Goal: Book appointment/travel/reservation

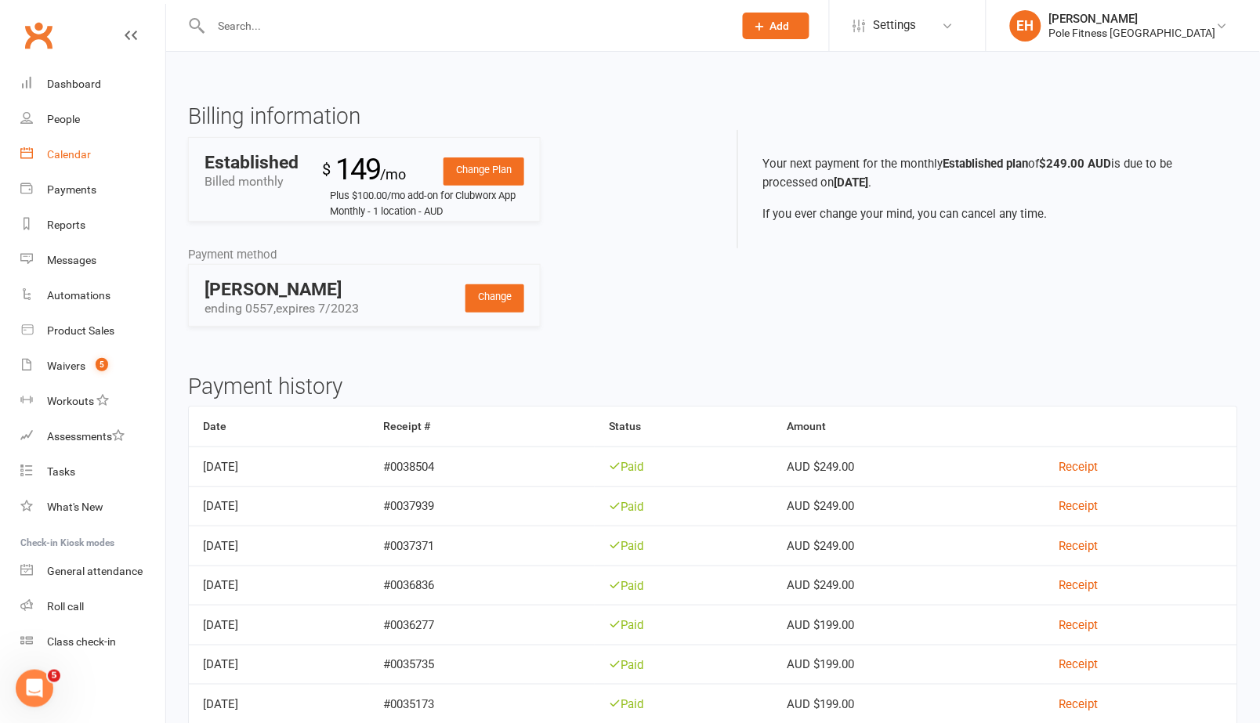
click at [83, 150] on div "Calendar" at bounding box center [69, 154] width 44 height 13
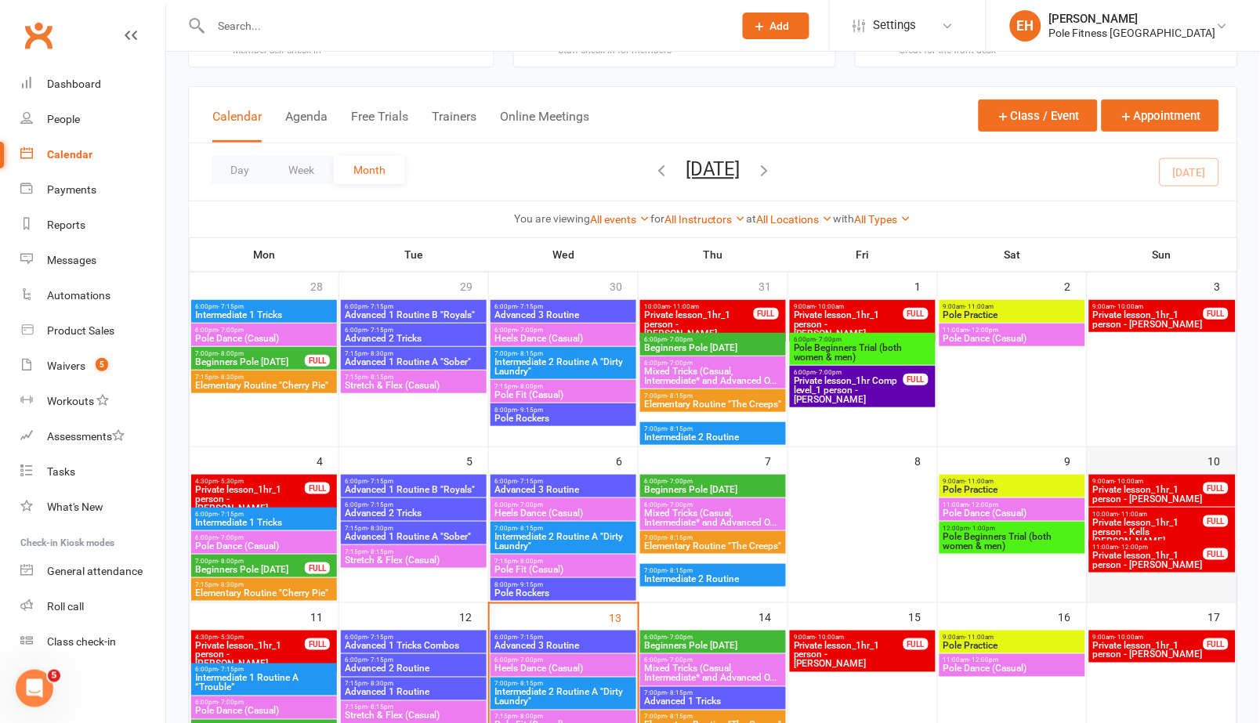
scroll to position [55, 0]
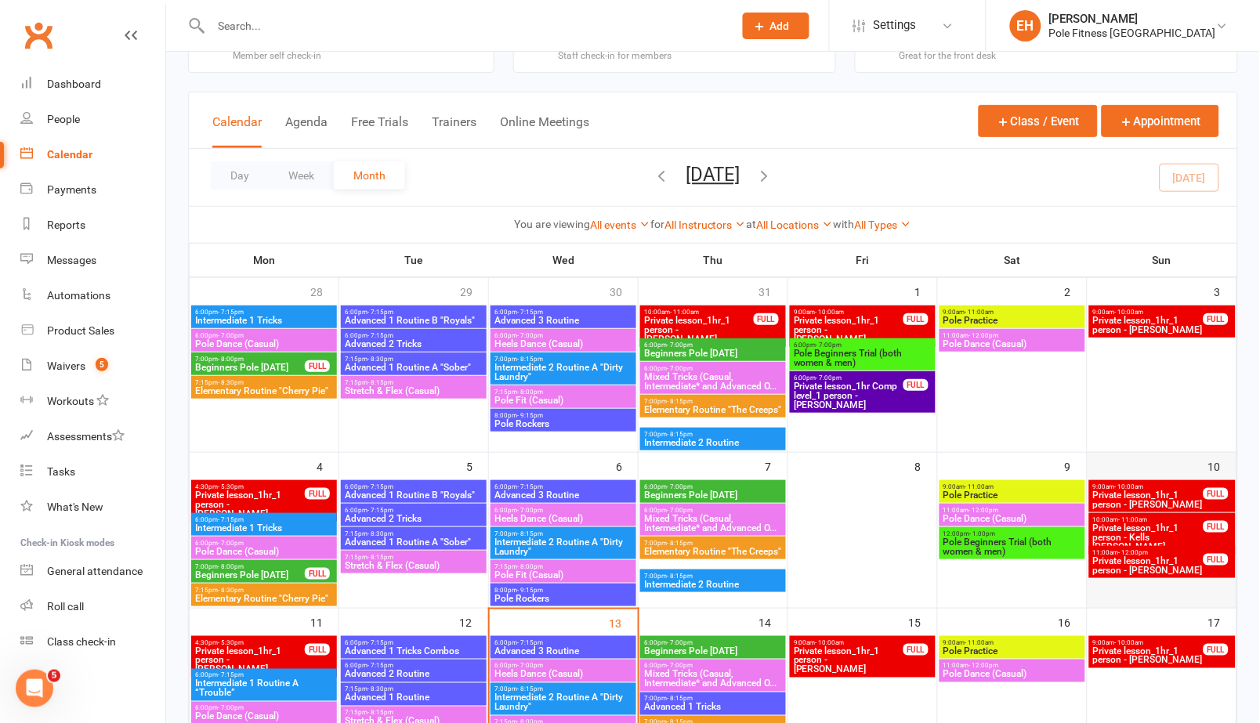
click at [1102, 591] on div at bounding box center [1162, 543] width 146 height 127
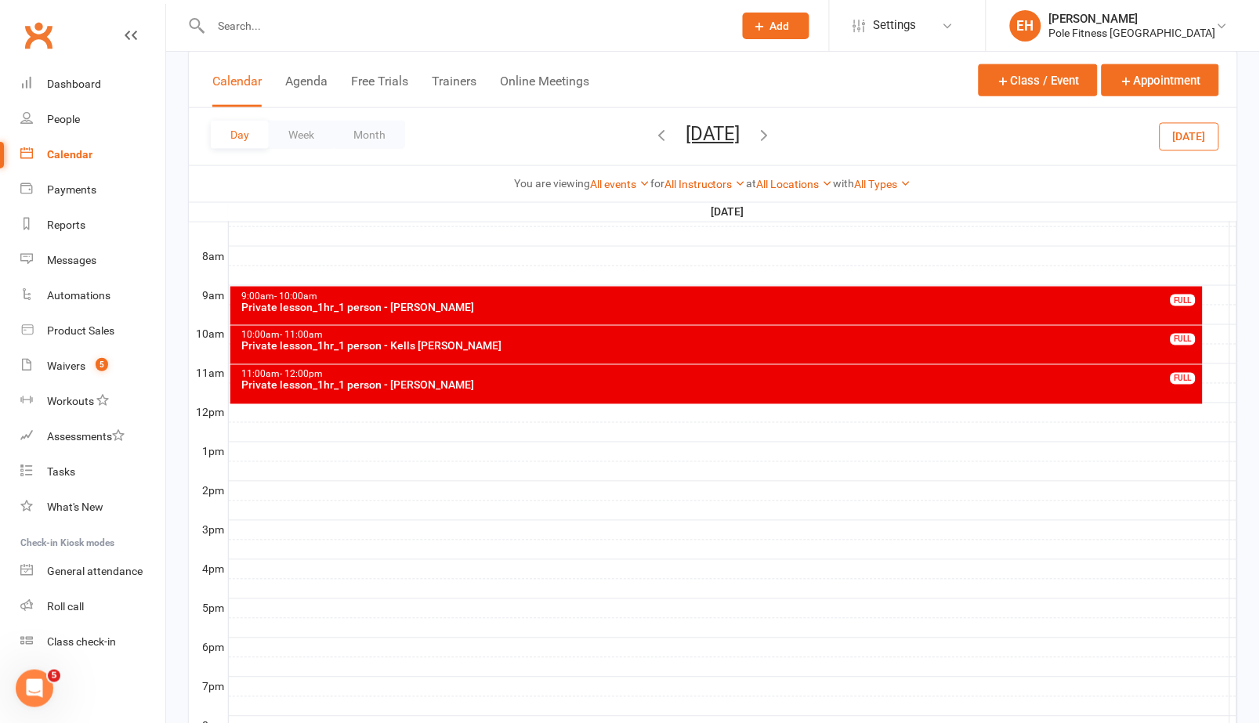
scroll to position [464, 0]
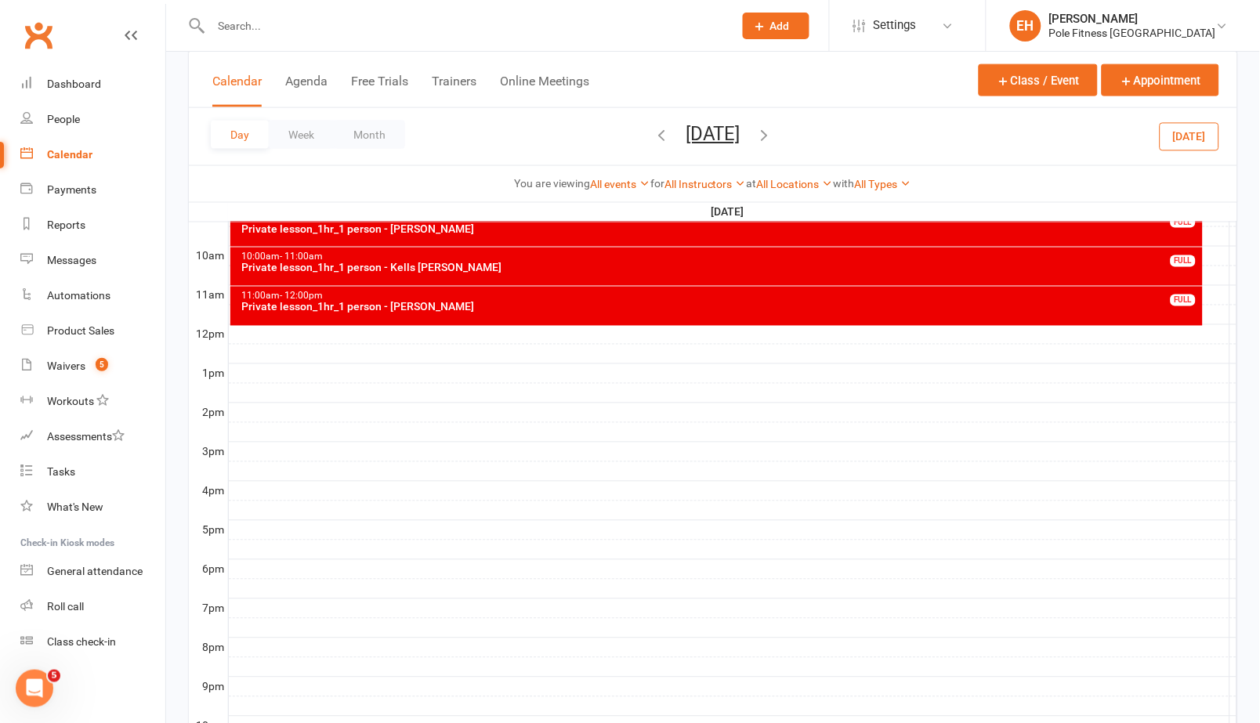
click at [299, 496] on div at bounding box center [733, 491] width 1008 height 19
click at [310, 461] on button "Add Appointment" at bounding box center [307, 460] width 91 height 19
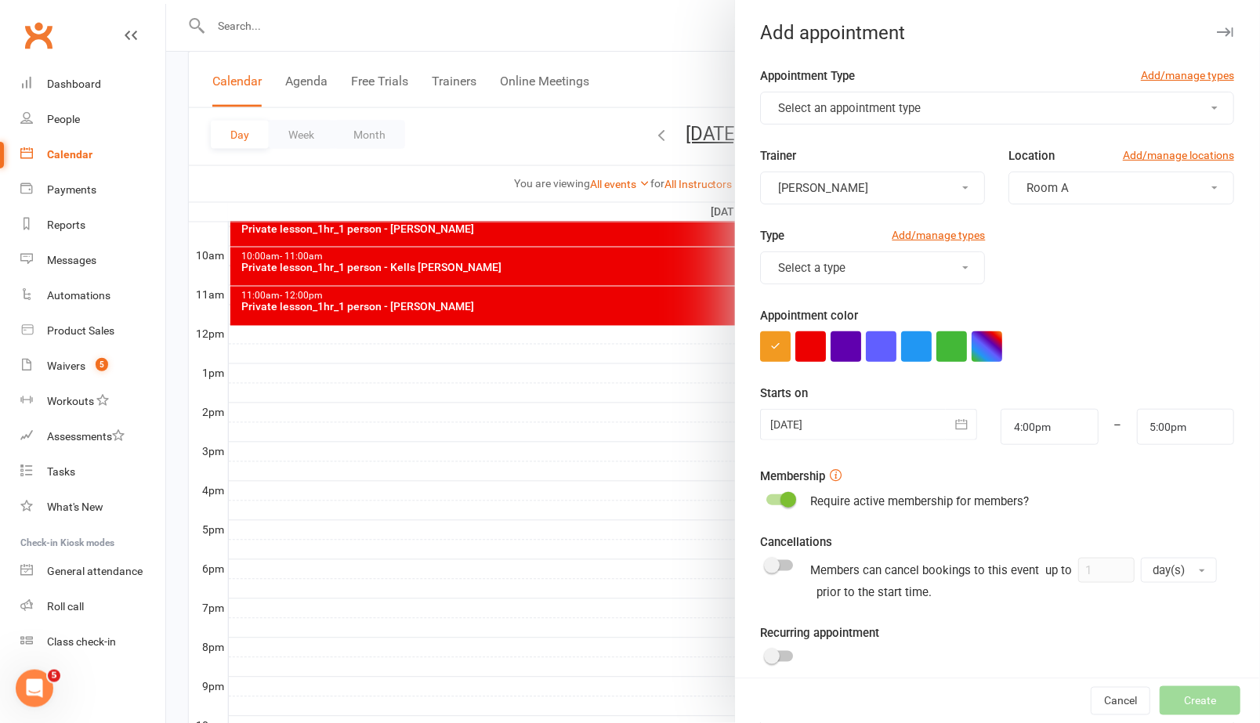
scroll to position [465, 0]
click at [888, 101] on span "Select an appointment type" at bounding box center [850, 108] width 143 height 14
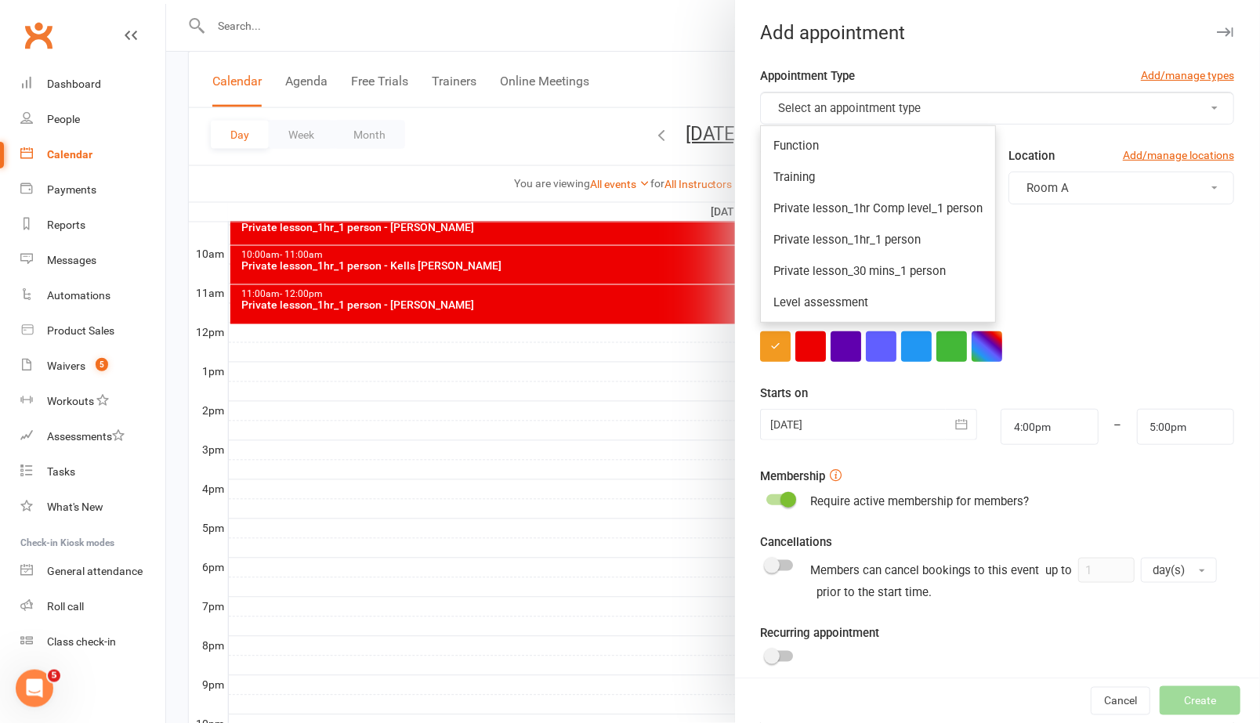
scroll to position [1, 0]
click at [887, 207] on span "Private lesson_1hr Comp level_1 person" at bounding box center [878, 208] width 209 height 14
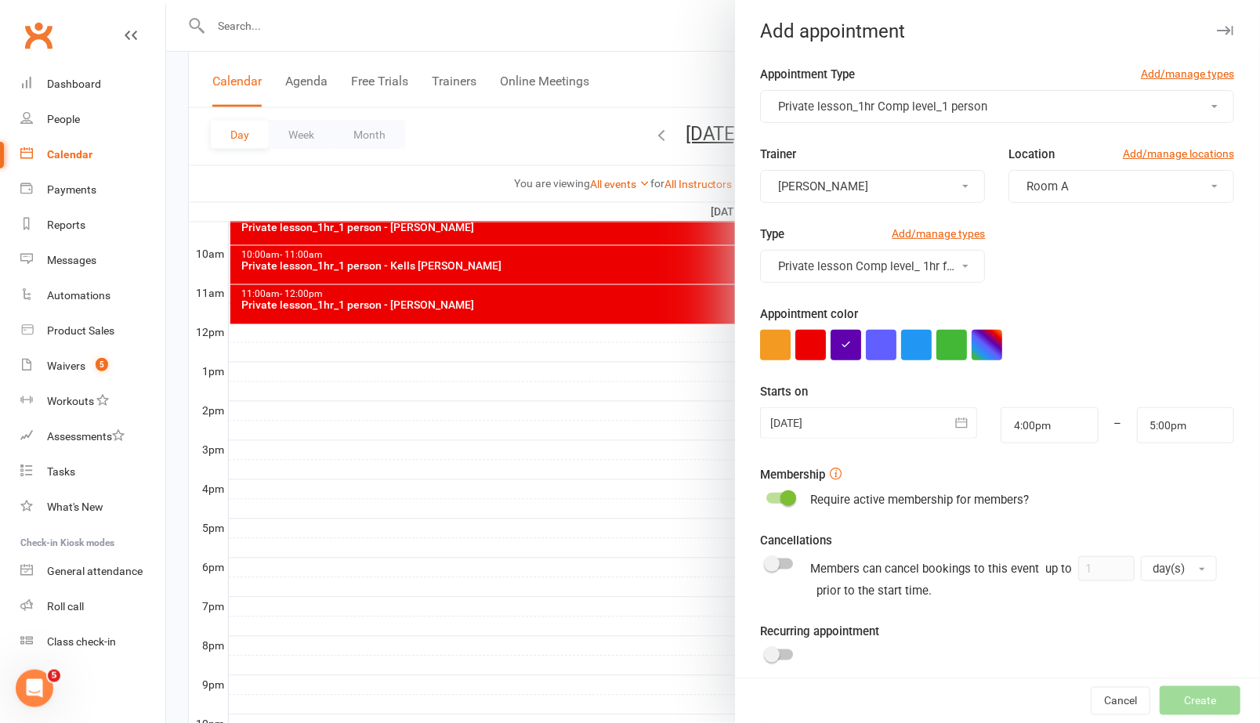
click at [950, 180] on button "[PERSON_NAME]" at bounding box center [874, 186] width 226 height 33
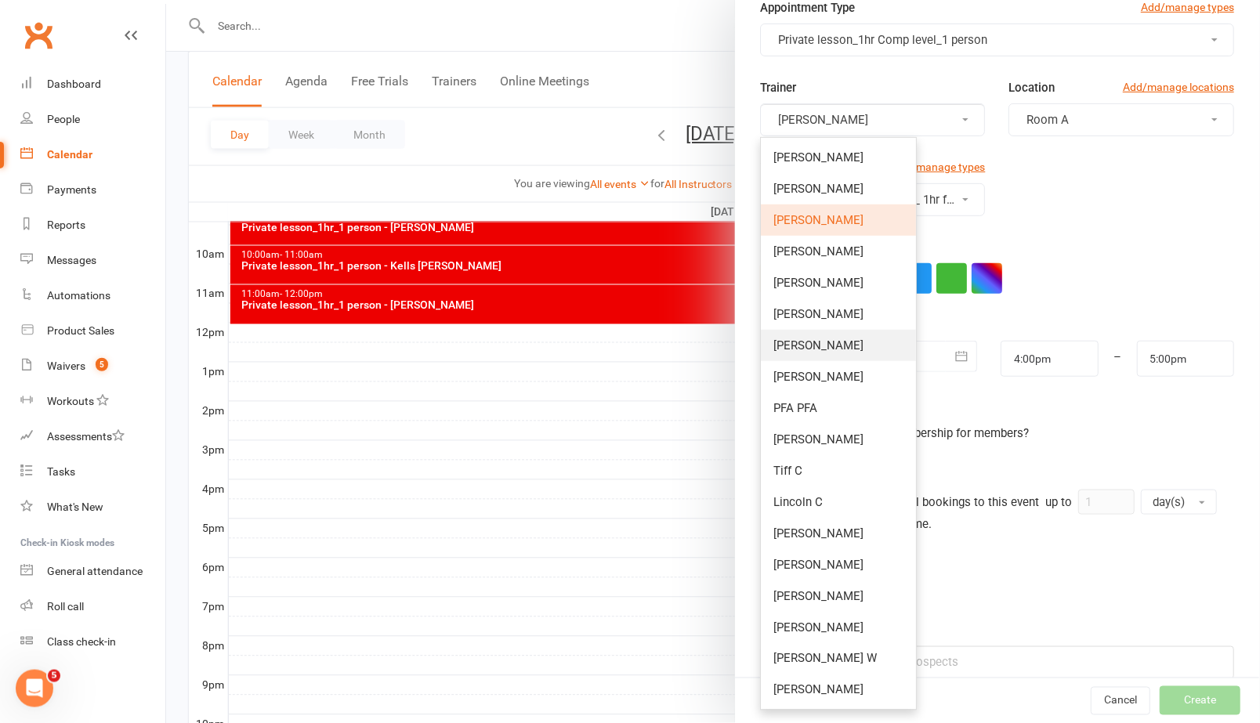
scroll to position [92, 0]
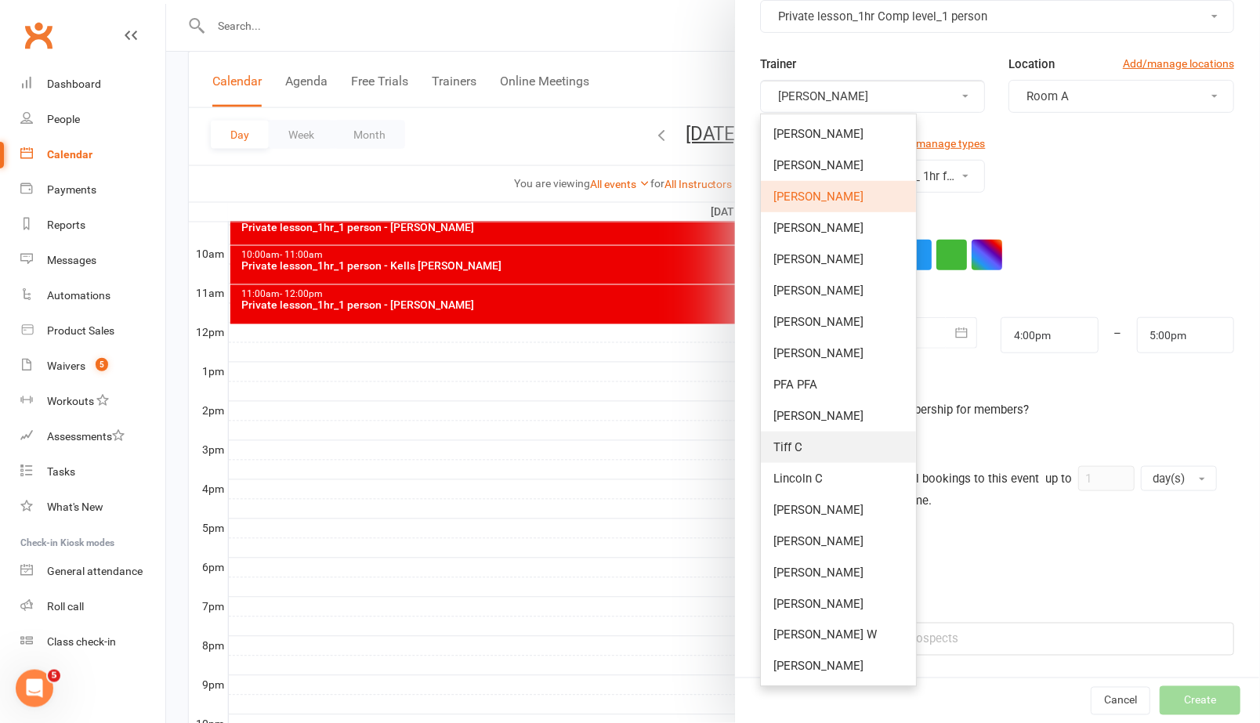
click at [820, 445] on link "Tiff C" at bounding box center [839, 447] width 155 height 31
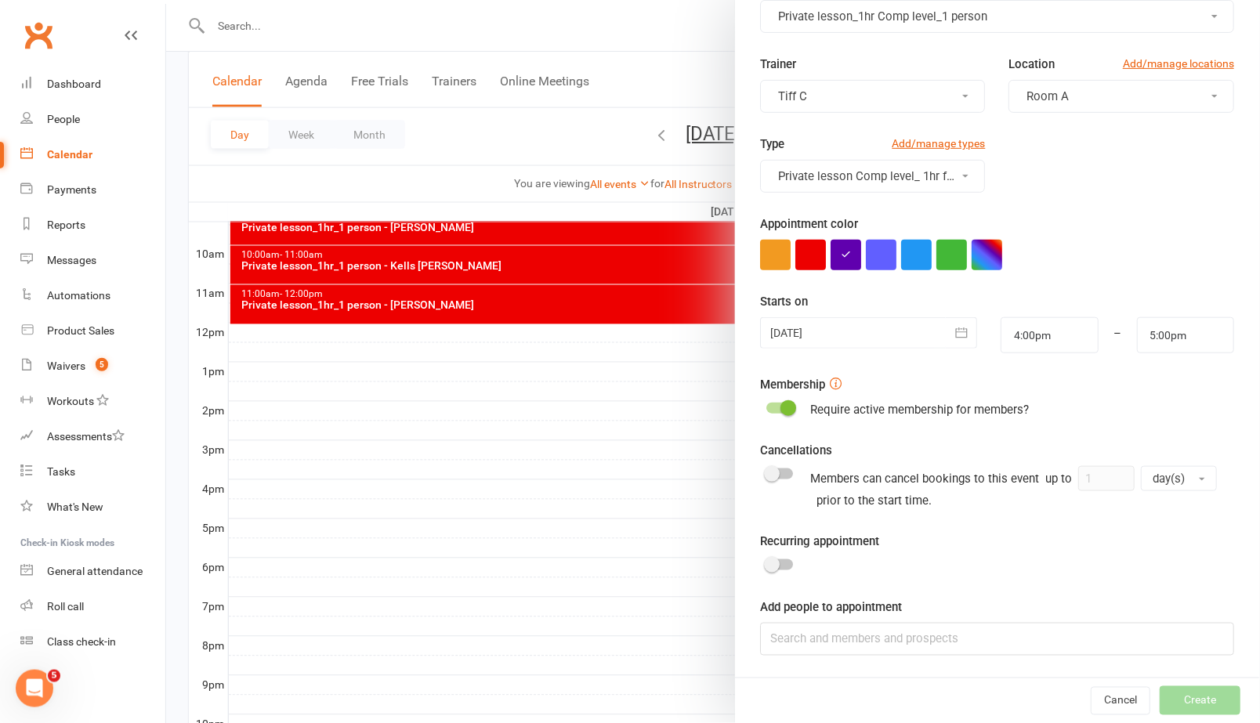
scroll to position [584, 0]
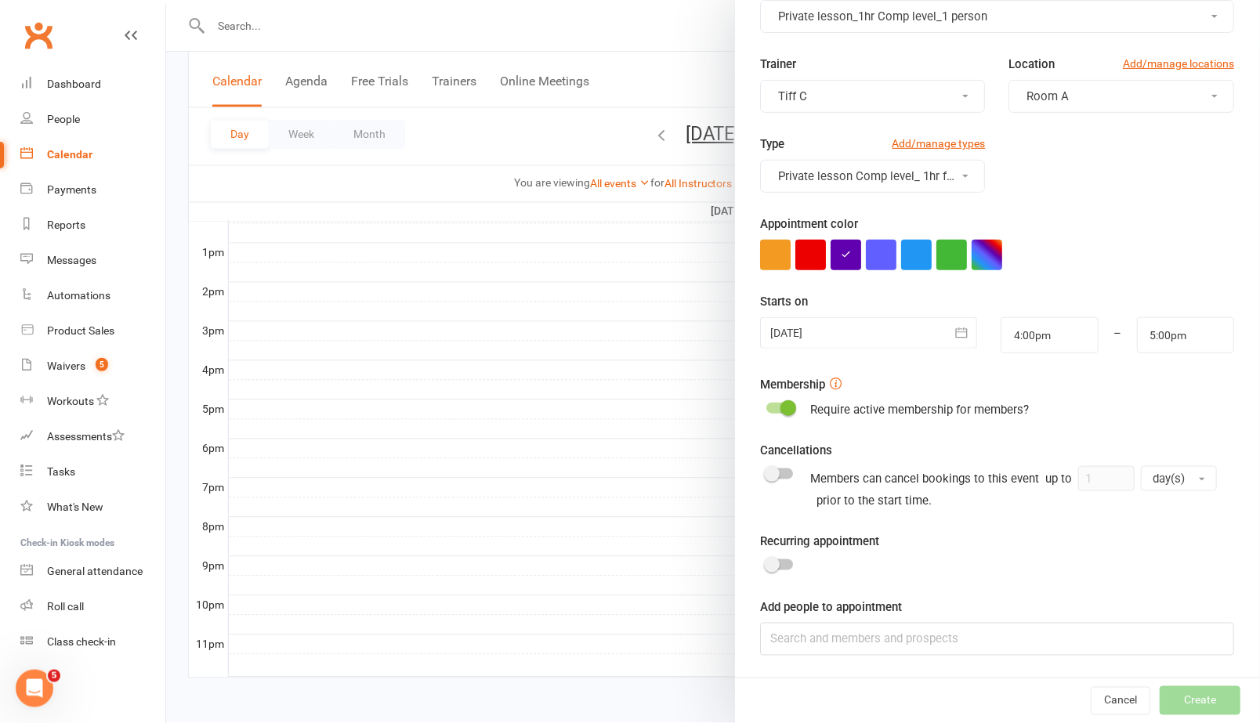
drag, startPoint x: 773, startPoint y: 410, endPoint x: 780, endPoint y: 416, distance: 9.4
click at [773, 410] on div at bounding box center [780, 408] width 27 height 11
click at [767, 406] on input "checkbox" at bounding box center [767, 406] width 0 height 0
click at [827, 639] on input at bounding box center [998, 639] width 474 height 33
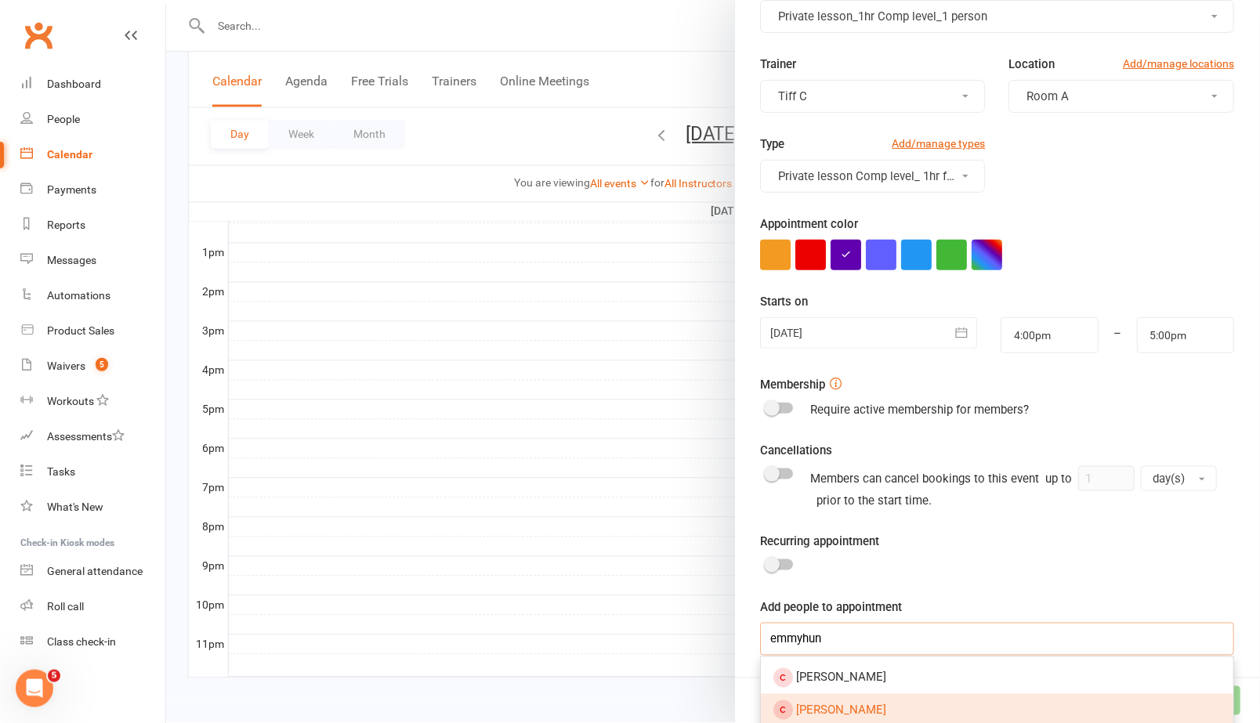
type input "emmyhun"
click at [847, 709] on span "[PERSON_NAME]" at bounding box center [842, 711] width 90 height 14
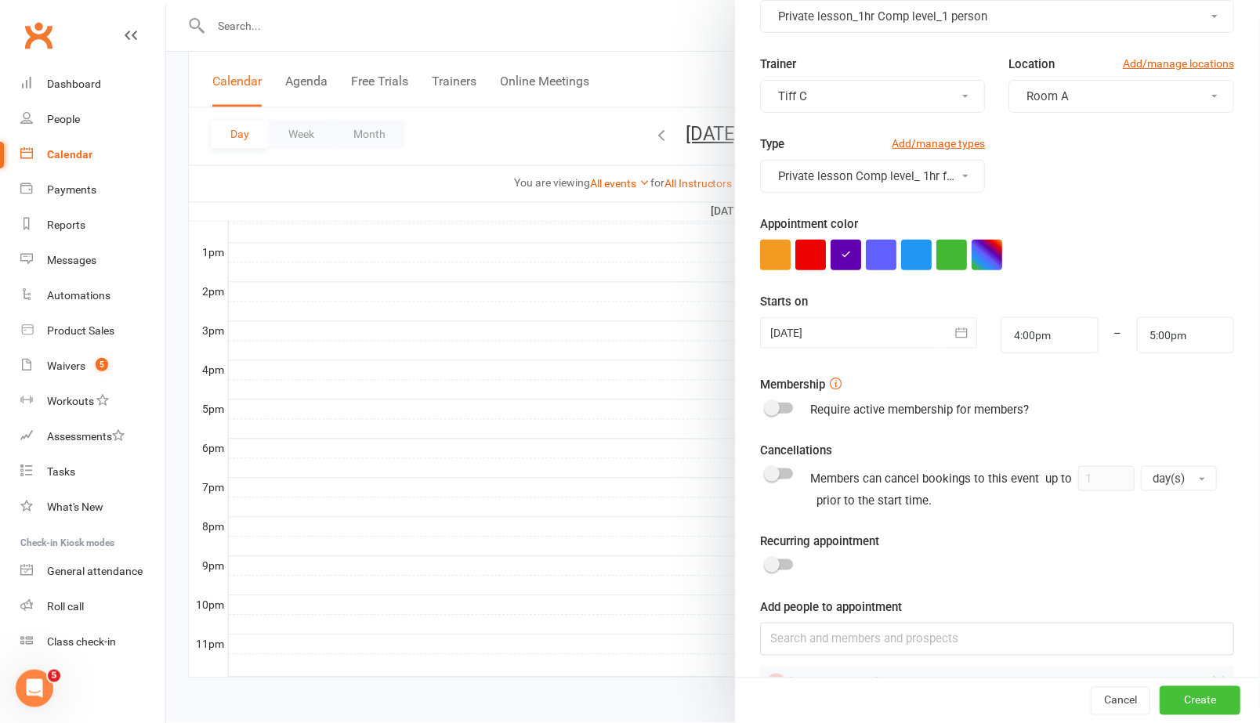
click at [1197, 707] on button "Create" at bounding box center [1200, 701] width 81 height 28
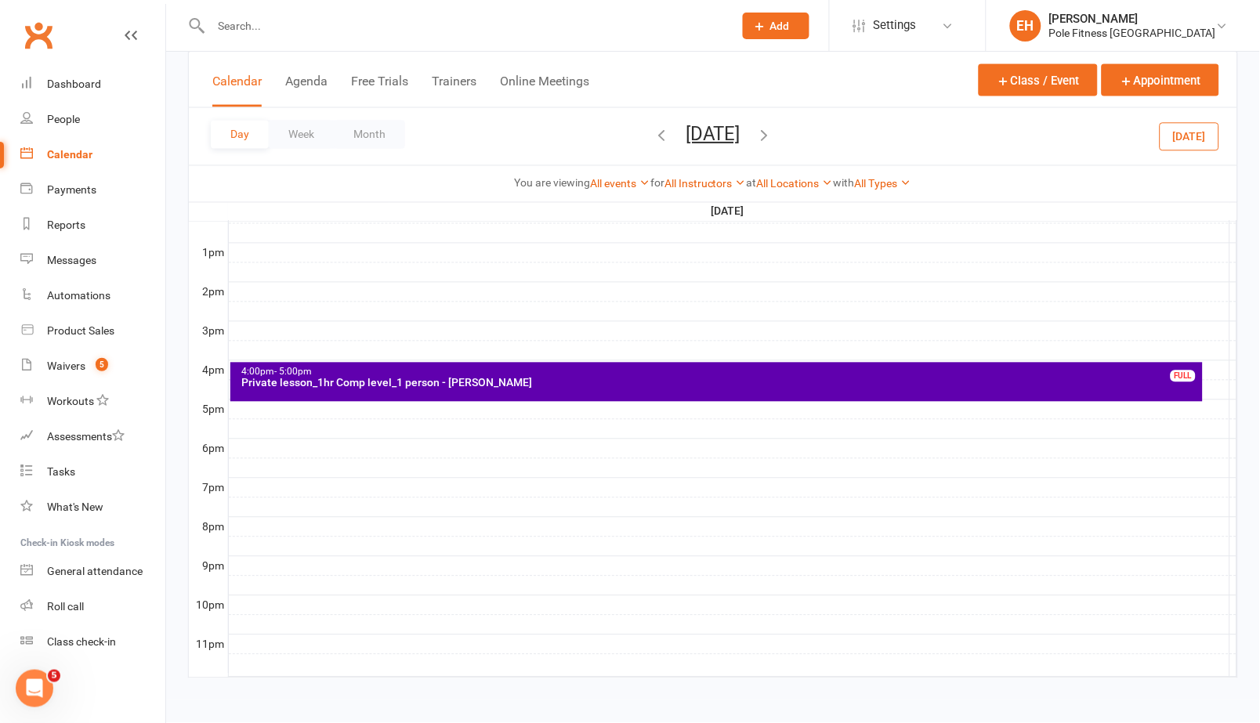
click at [1145, 372] on div "4:00pm - 5:00pm" at bounding box center [720, 372] width 959 height 10
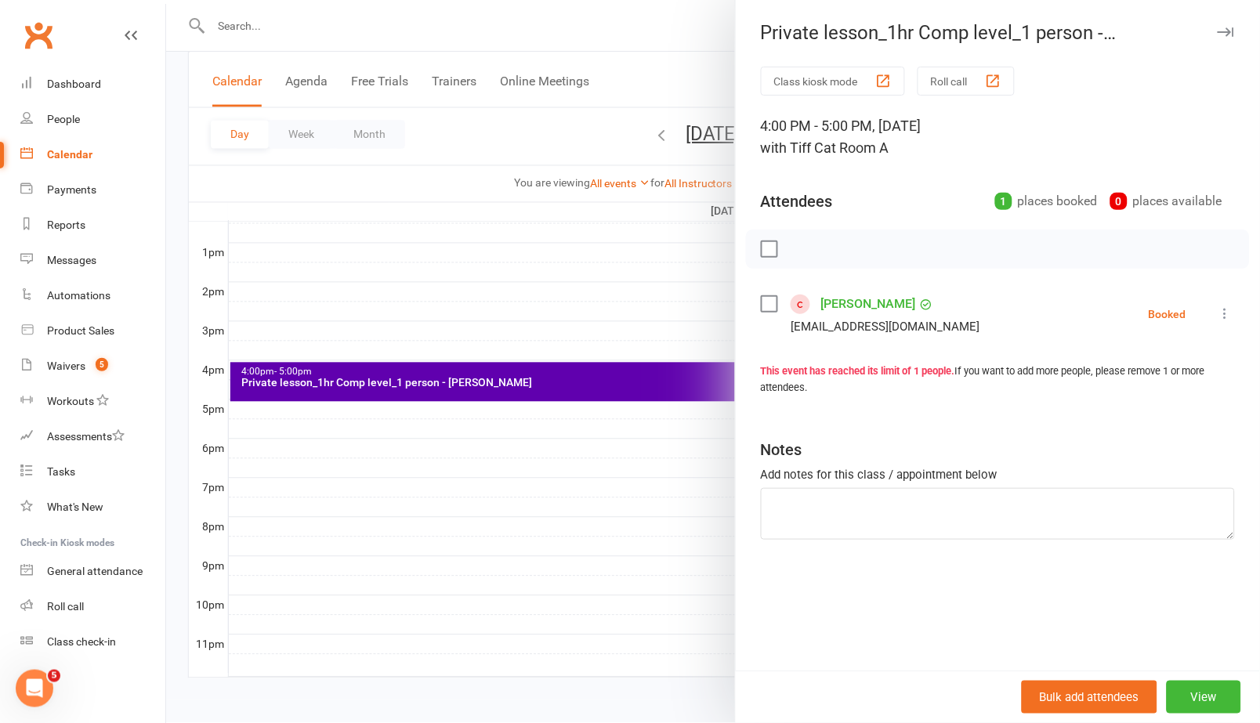
click at [1221, 306] on icon at bounding box center [1226, 314] width 16 height 16
click at [1159, 394] on link "Check in" at bounding box center [1156, 407] width 155 height 31
click at [1231, 30] on icon "button" at bounding box center [1226, 31] width 16 height 9
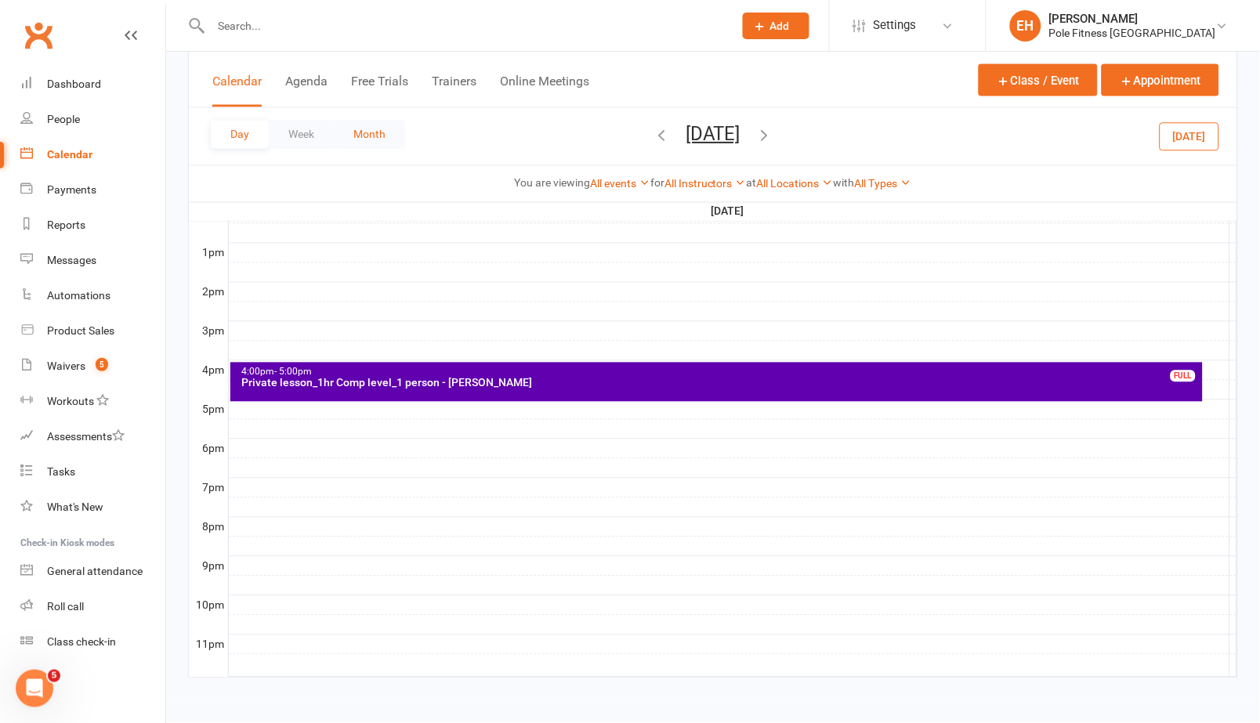
click at [356, 127] on button "Month" at bounding box center [369, 135] width 71 height 28
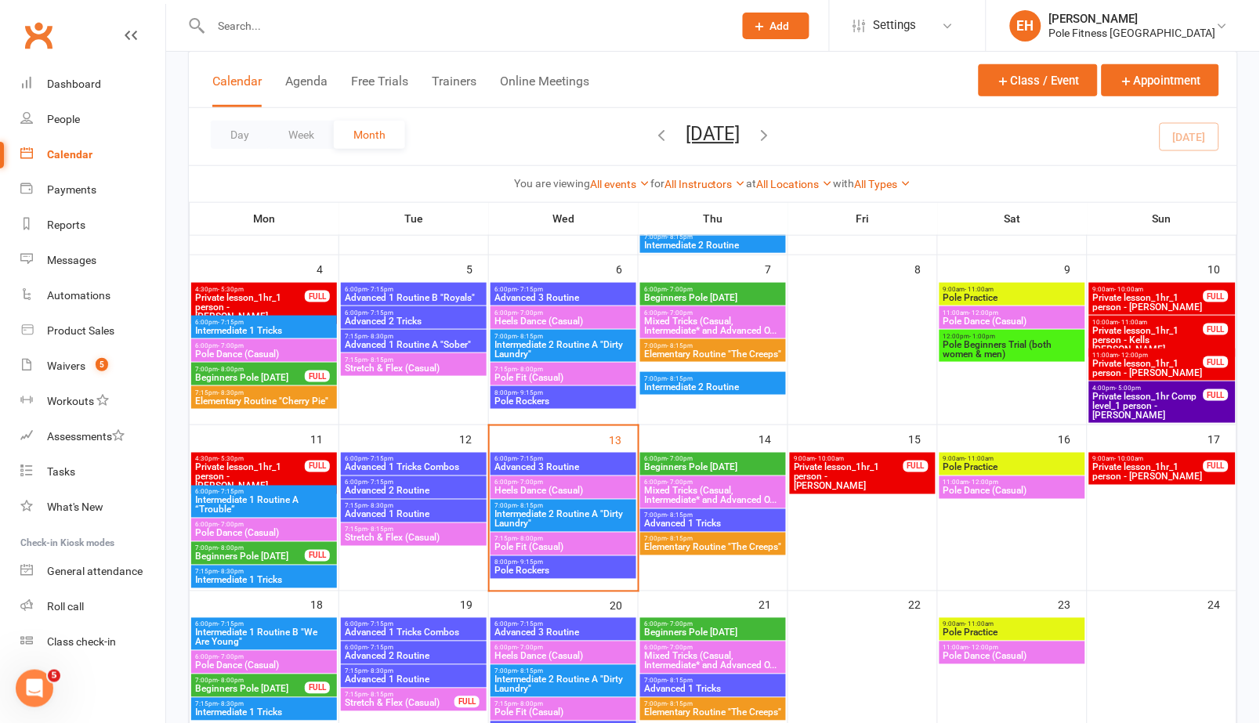
scroll to position [253, 0]
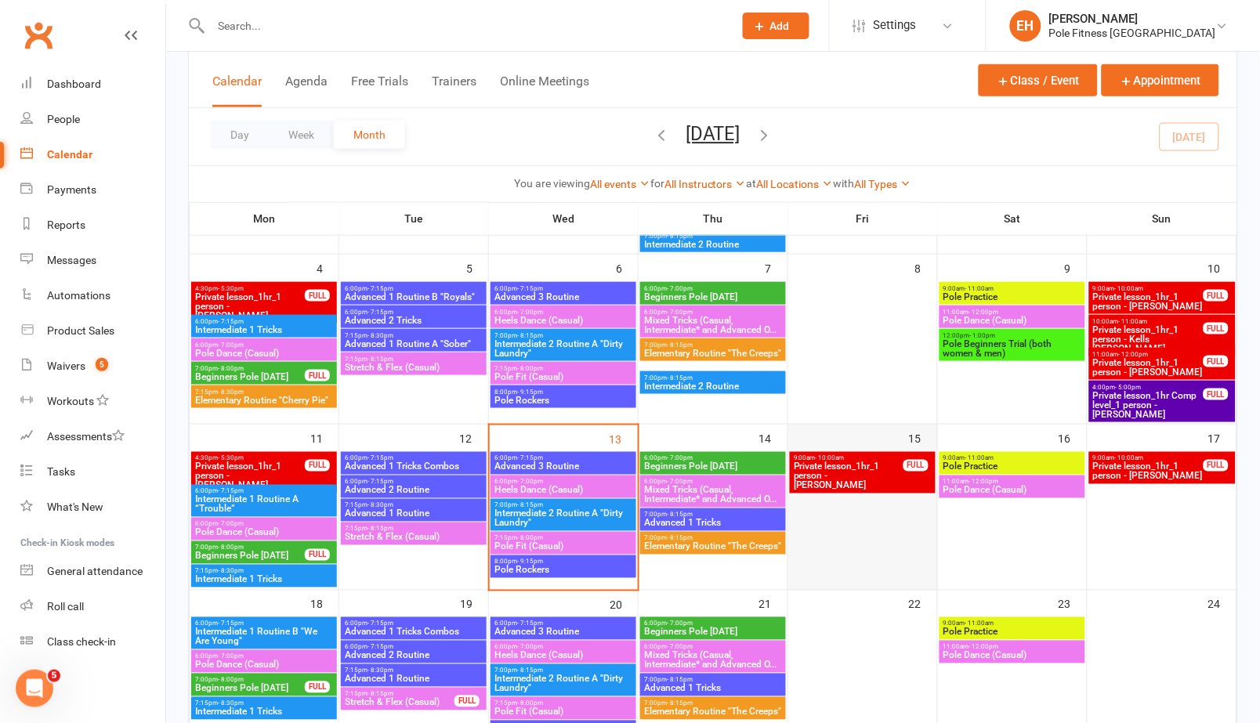
click at [870, 528] on div at bounding box center [863, 520] width 146 height 136
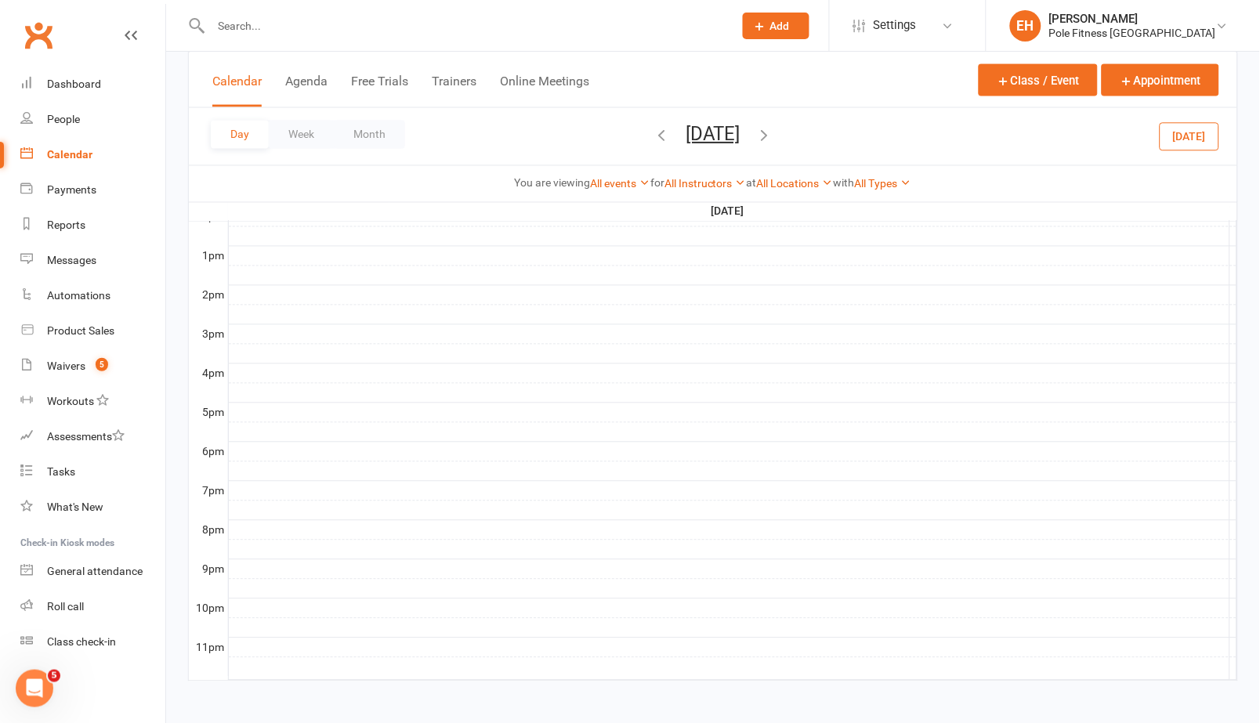
scroll to position [584, 0]
click at [432, 430] on div at bounding box center [733, 429] width 1008 height 19
click at [440, 407] on button "Add Appointment" at bounding box center [441, 402] width 91 height 19
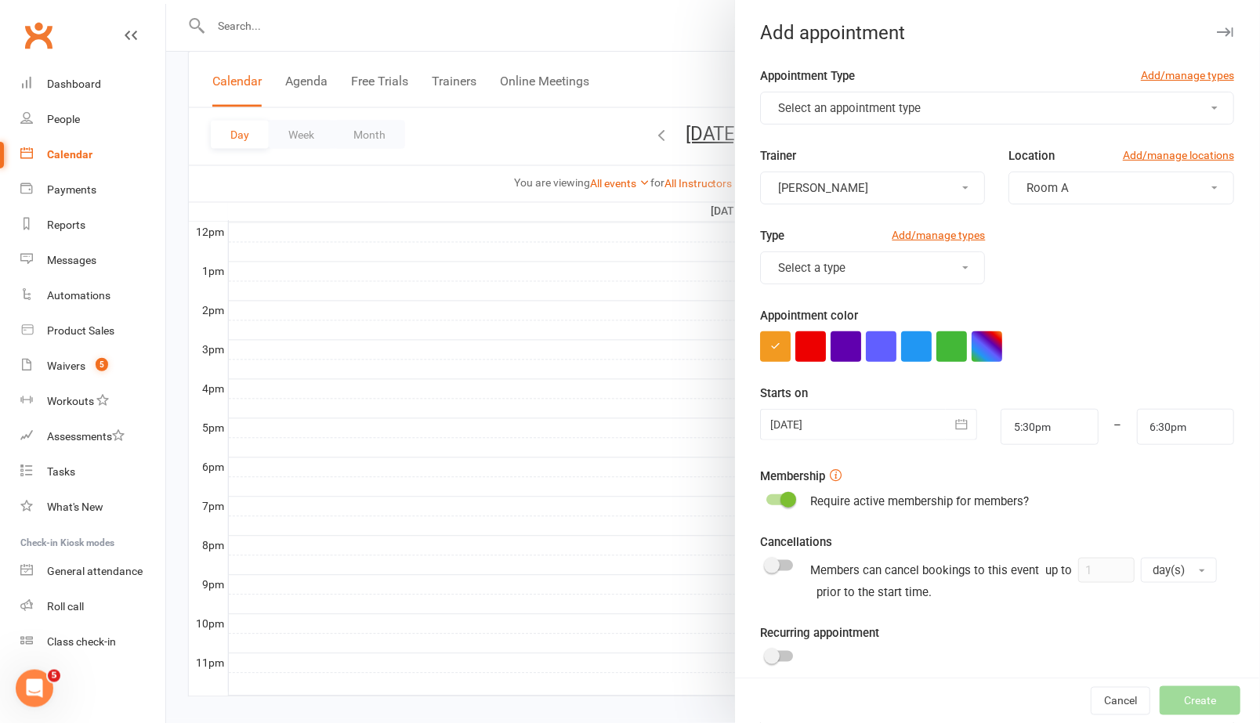
scroll to position [566, 0]
click at [853, 103] on span "Select an appointment type" at bounding box center [850, 108] width 143 height 14
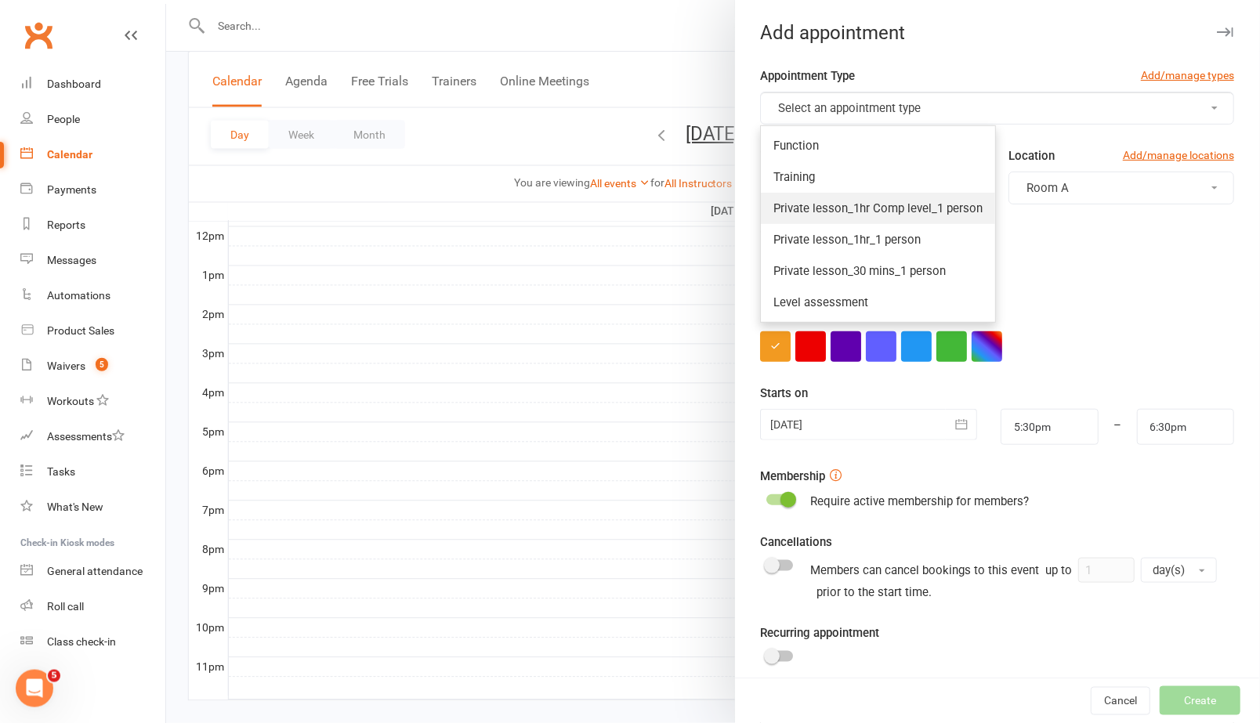
click at [881, 212] on span "Private lesson_1hr Comp level_1 person" at bounding box center [878, 208] width 209 height 14
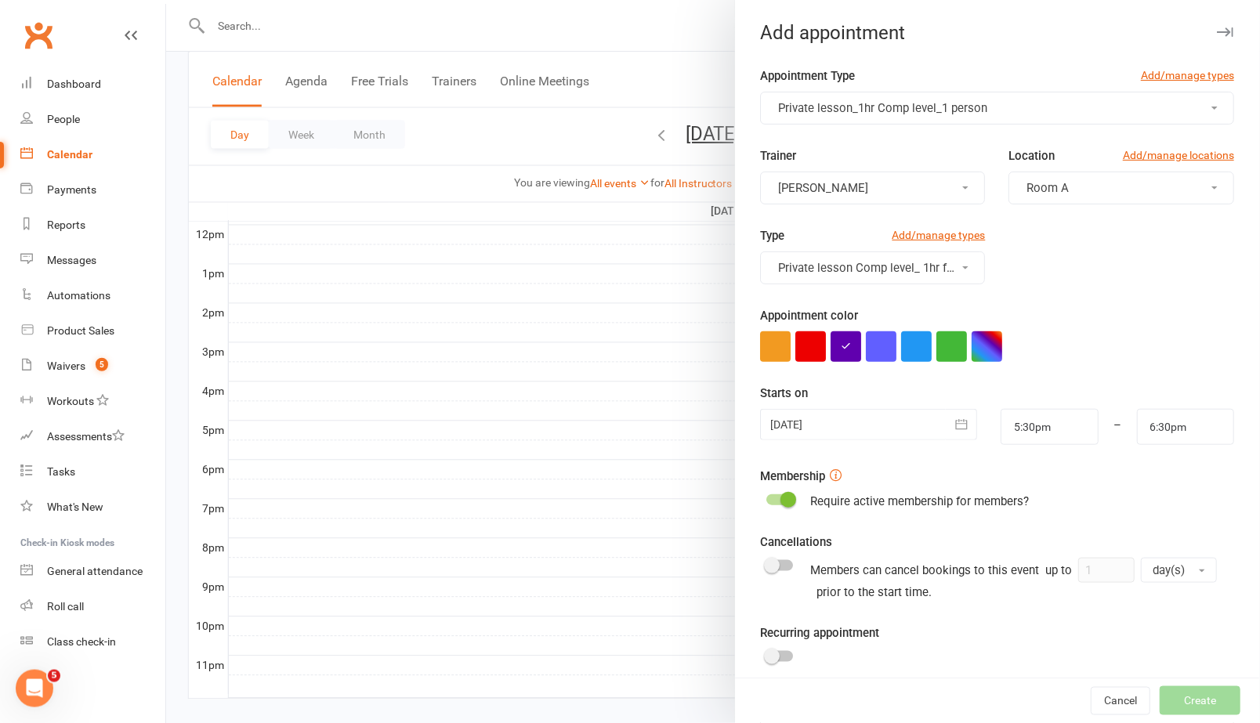
click at [944, 197] on button "[PERSON_NAME]" at bounding box center [874, 188] width 226 height 33
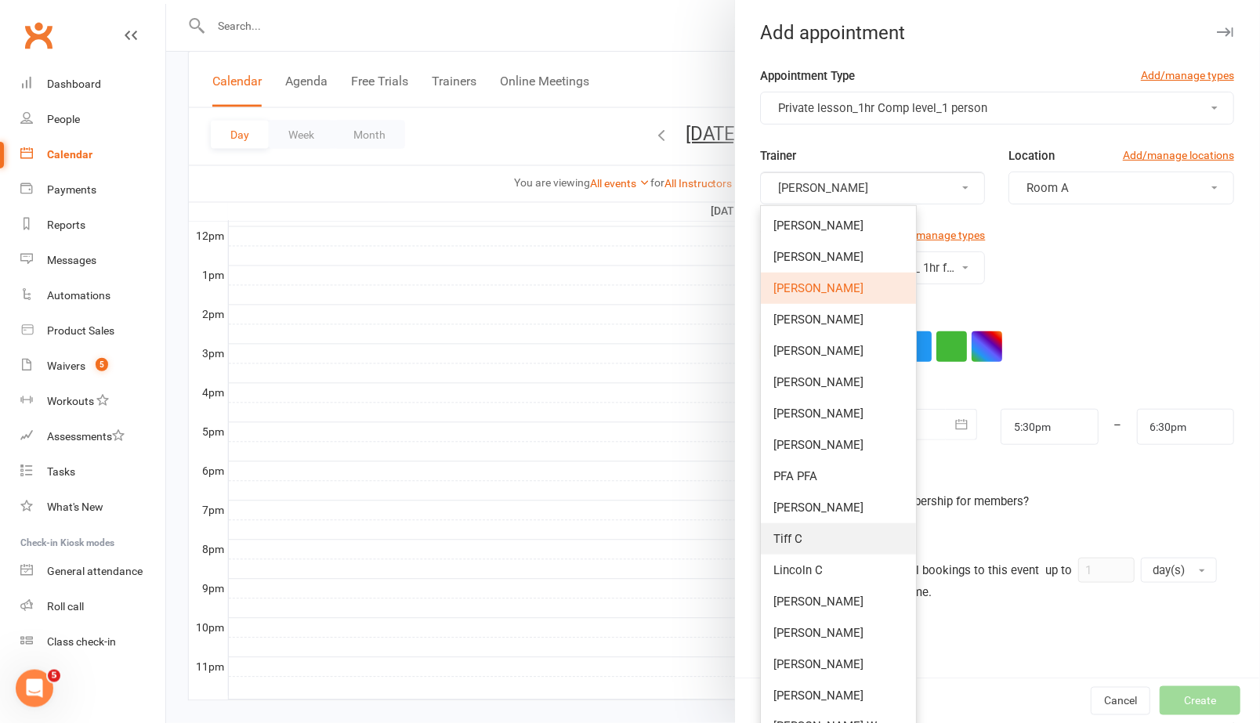
click at [840, 542] on link "Tiff C" at bounding box center [839, 538] width 155 height 31
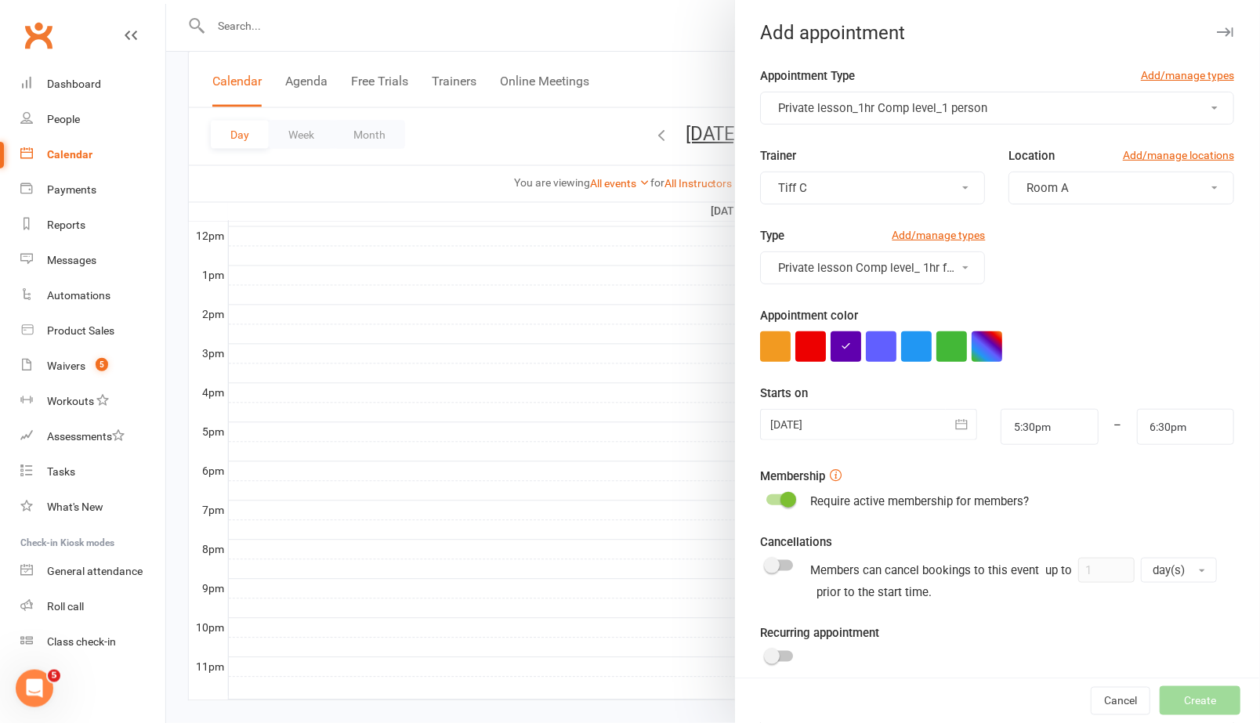
drag, startPoint x: 770, startPoint y: 499, endPoint x: 797, endPoint y: 527, distance: 38.8
click at [771, 501] on div at bounding box center [780, 499] width 27 height 11
click at [767, 498] on input "checkbox" at bounding box center [767, 498] width 0 height 0
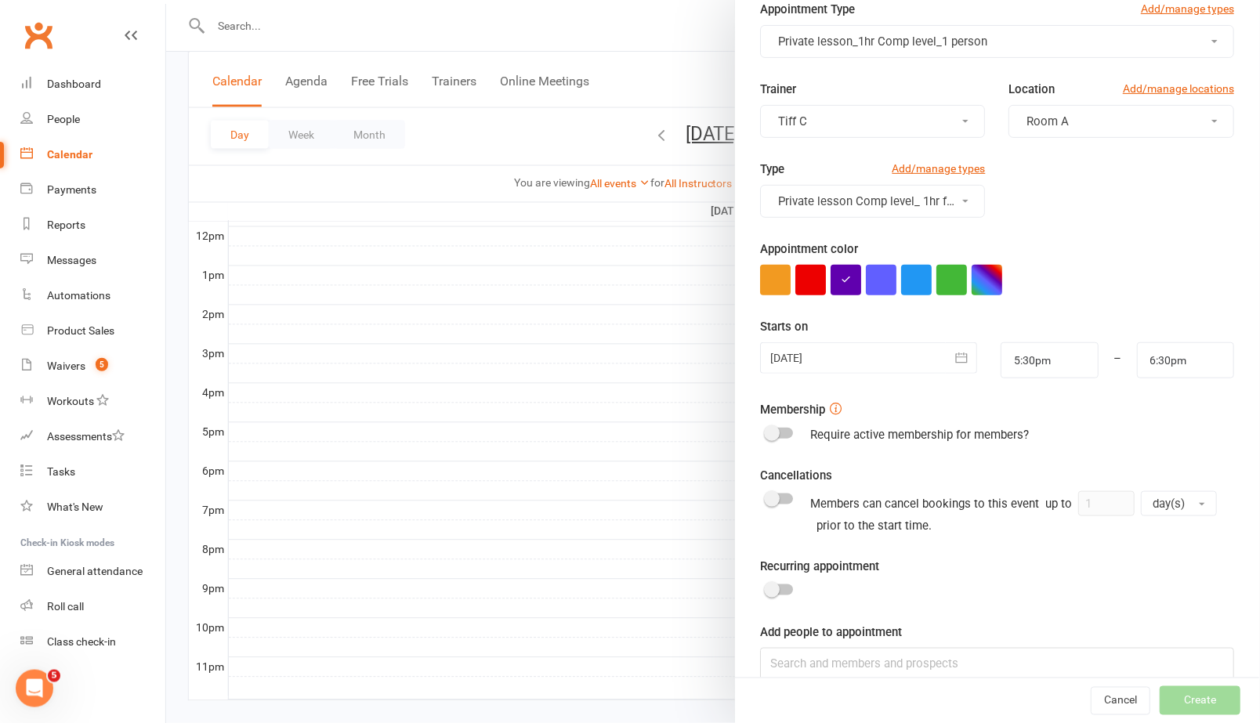
scroll to position [92, 0]
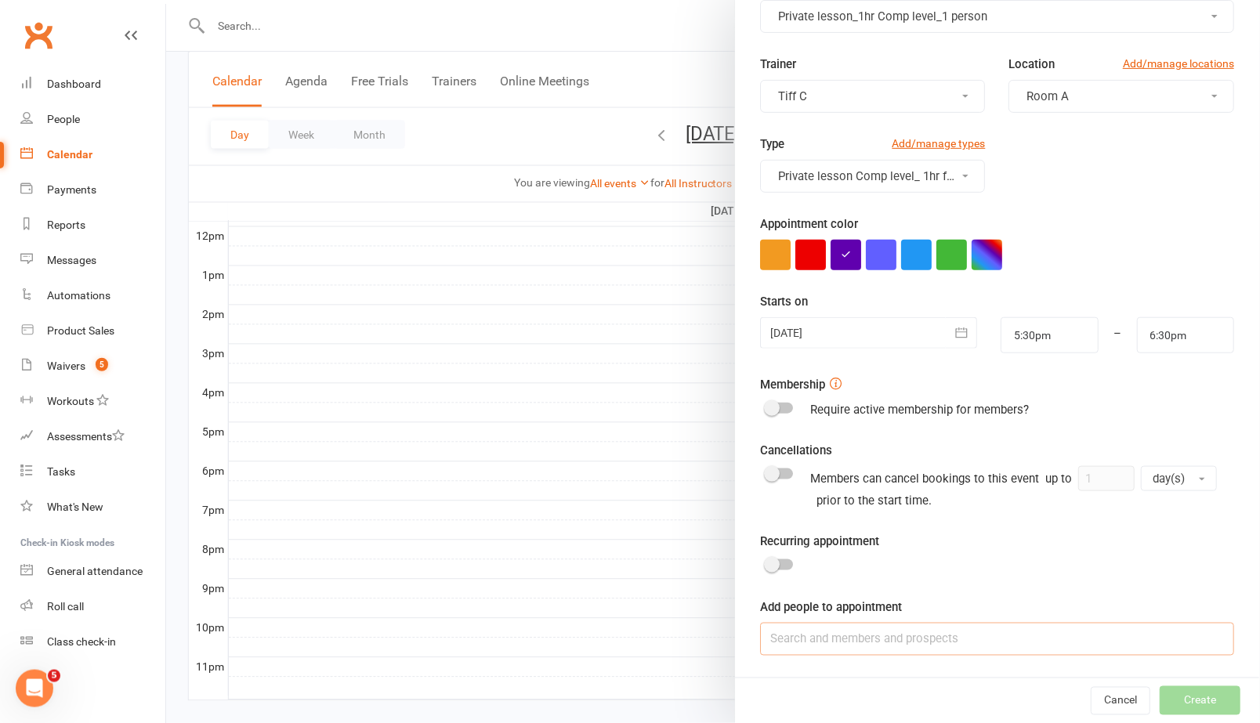
click at [804, 636] on input at bounding box center [998, 639] width 474 height 33
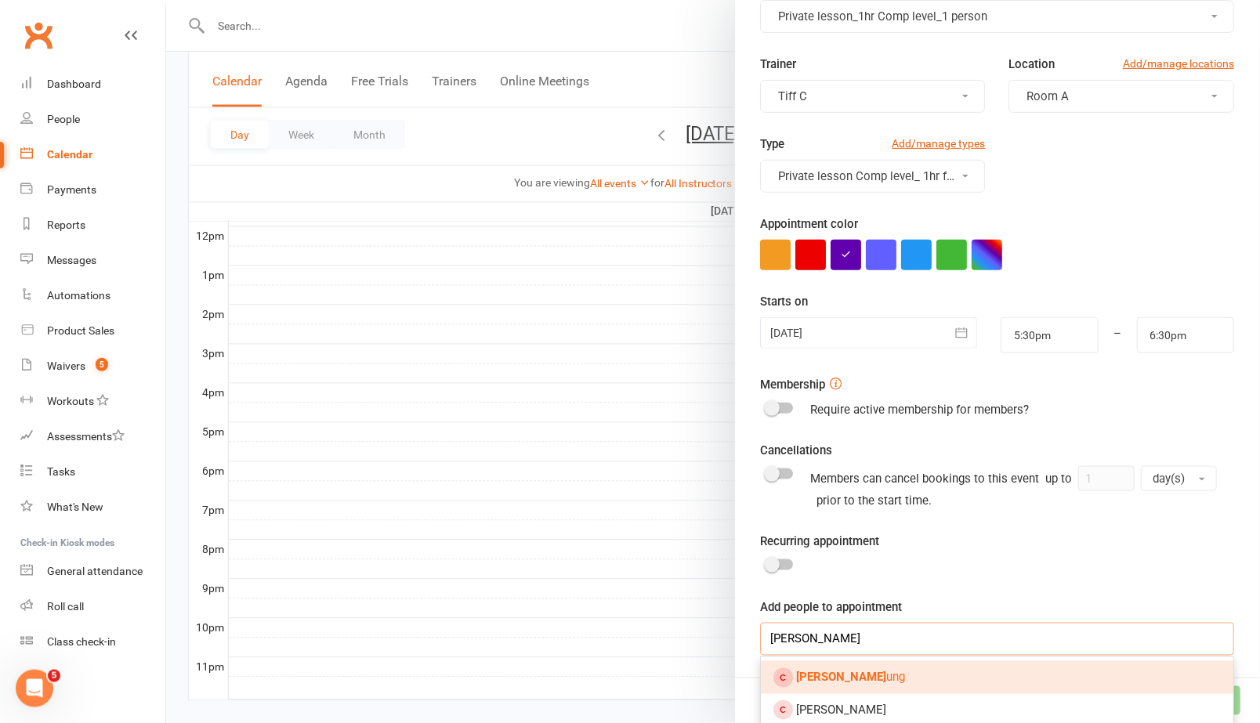
type input "emmy h"
click at [819, 684] on strong "Emmy H" at bounding box center [842, 678] width 90 height 14
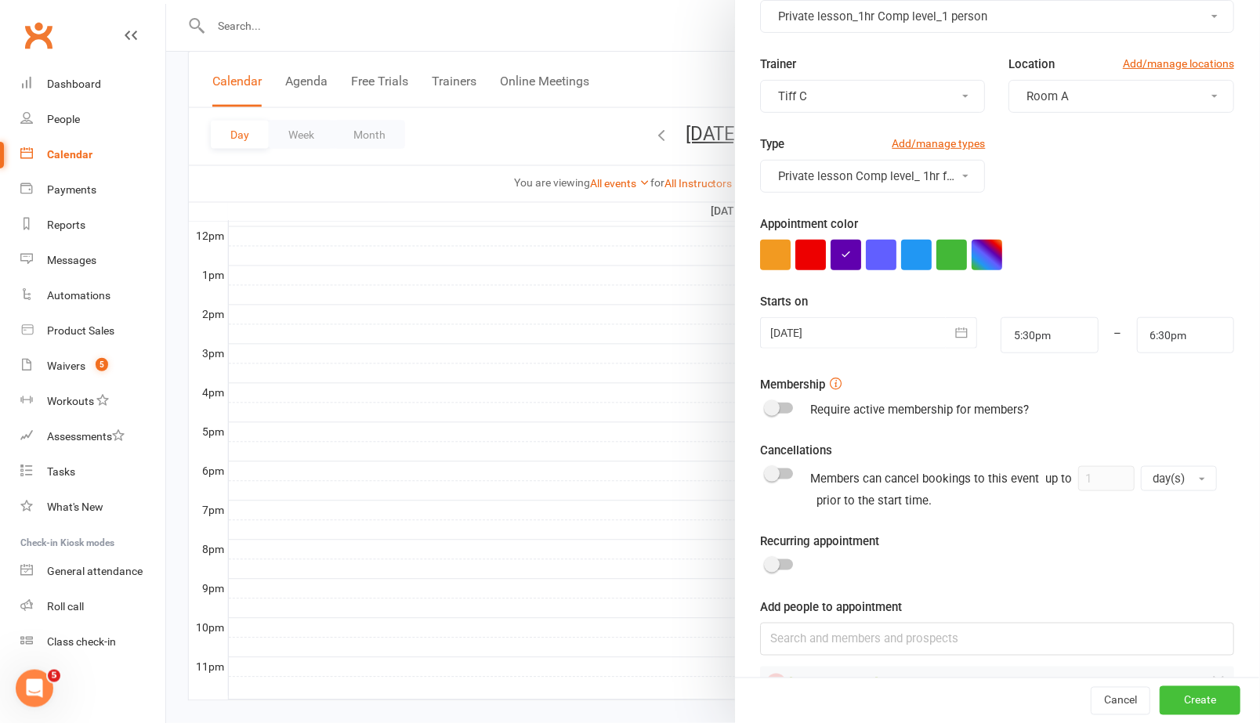
click at [1189, 704] on button "Create" at bounding box center [1200, 701] width 81 height 28
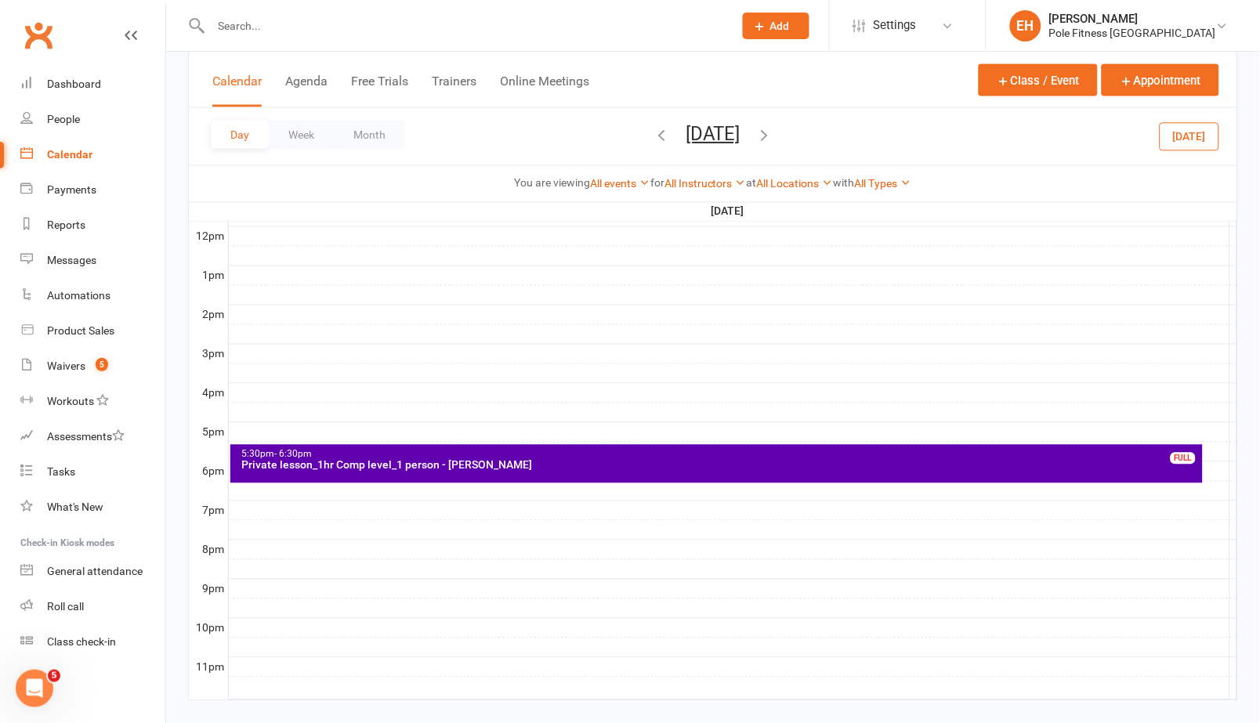
click at [443, 490] on div at bounding box center [733, 491] width 1008 height 19
click at [456, 450] on button "Add Appointment" at bounding box center [452, 455] width 91 height 19
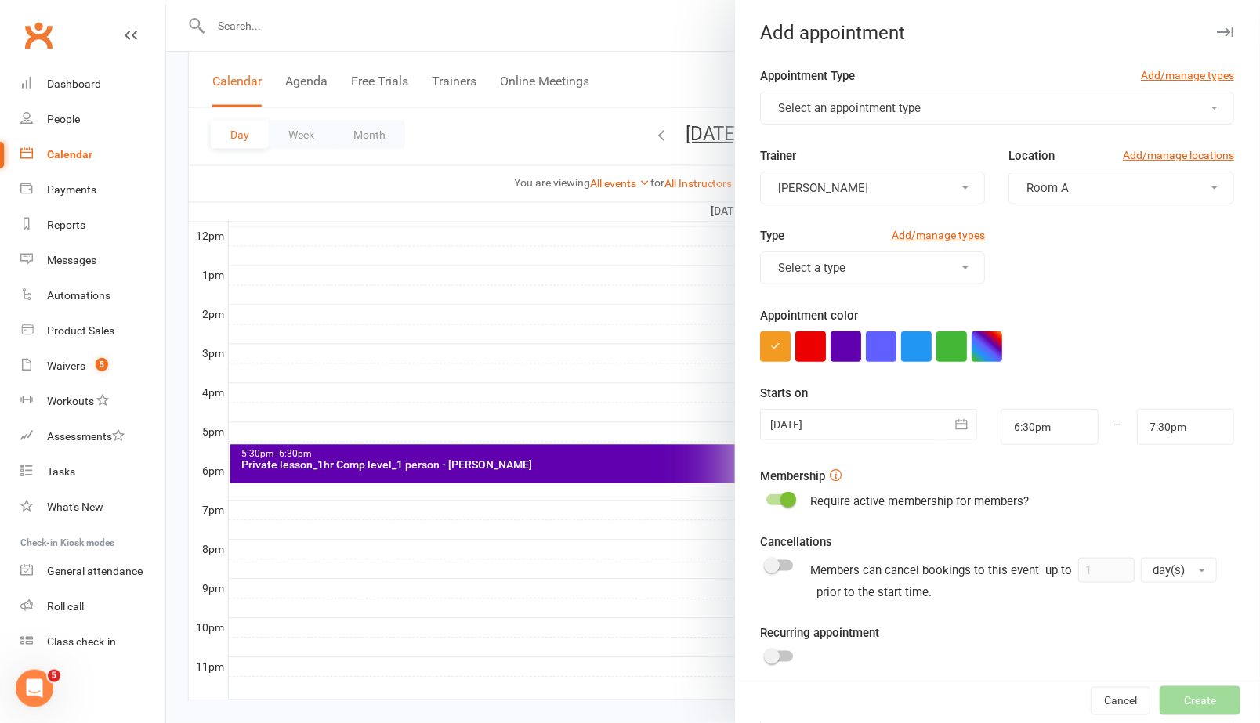
click at [982, 117] on button "Select an appointment type" at bounding box center [998, 108] width 474 height 33
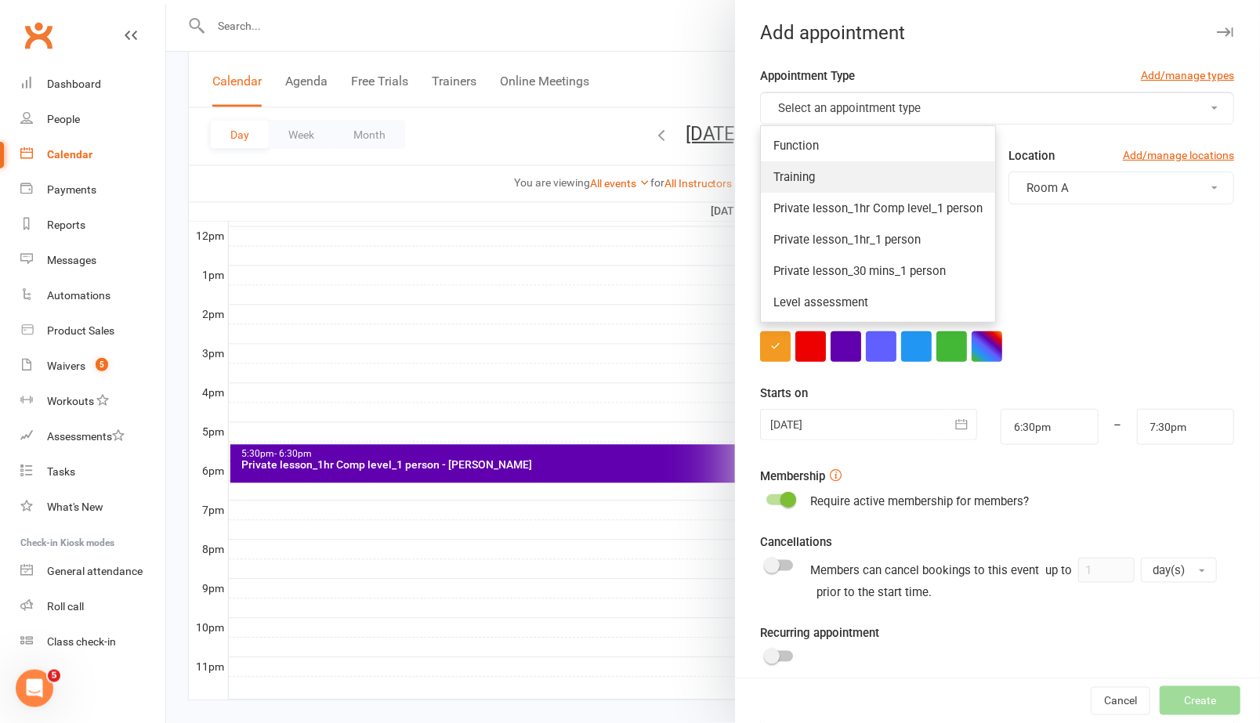
click at [849, 182] on link "Training" at bounding box center [879, 176] width 234 height 31
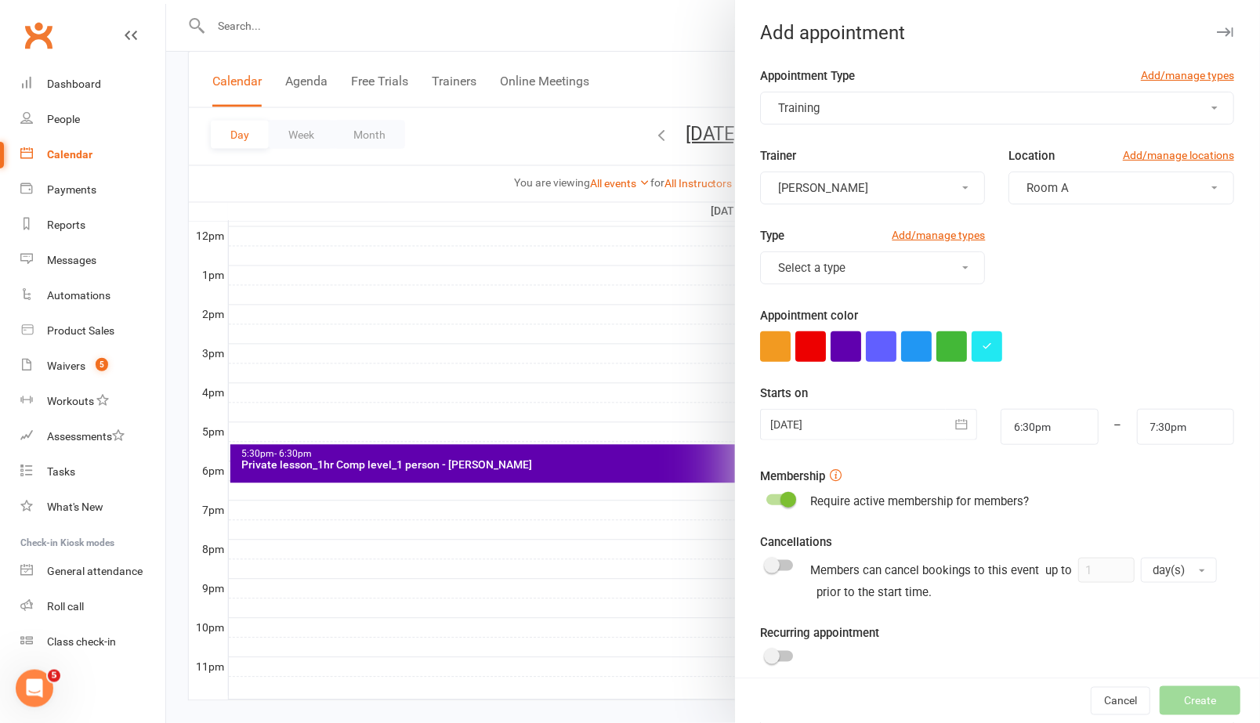
click at [974, 193] on button "[PERSON_NAME]" at bounding box center [874, 188] width 226 height 33
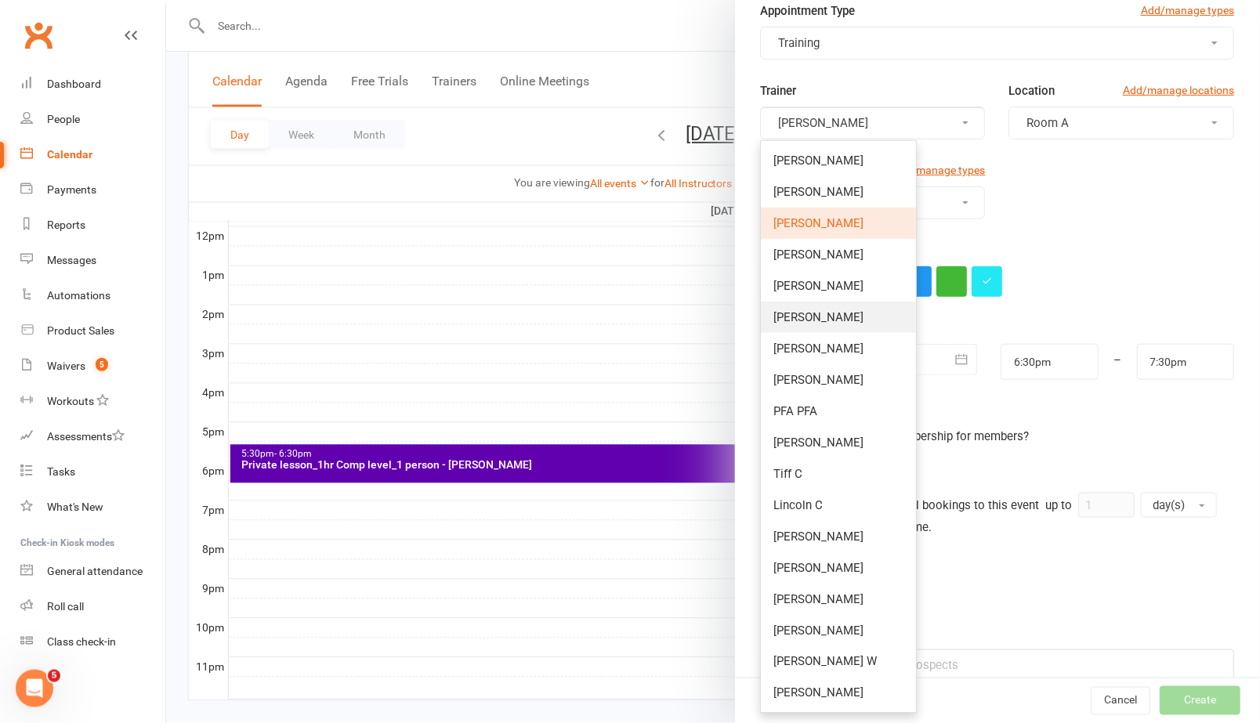
scroll to position [69, 0]
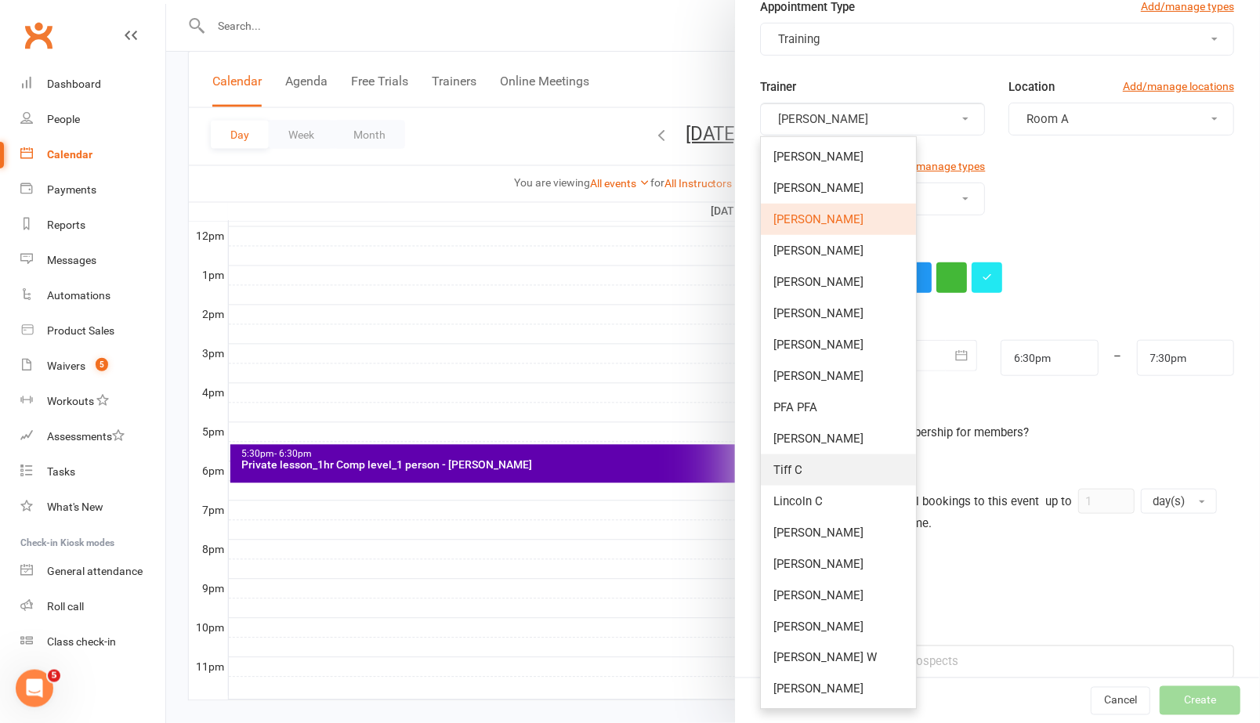
click at [843, 458] on link "Tiff C" at bounding box center [839, 469] width 155 height 31
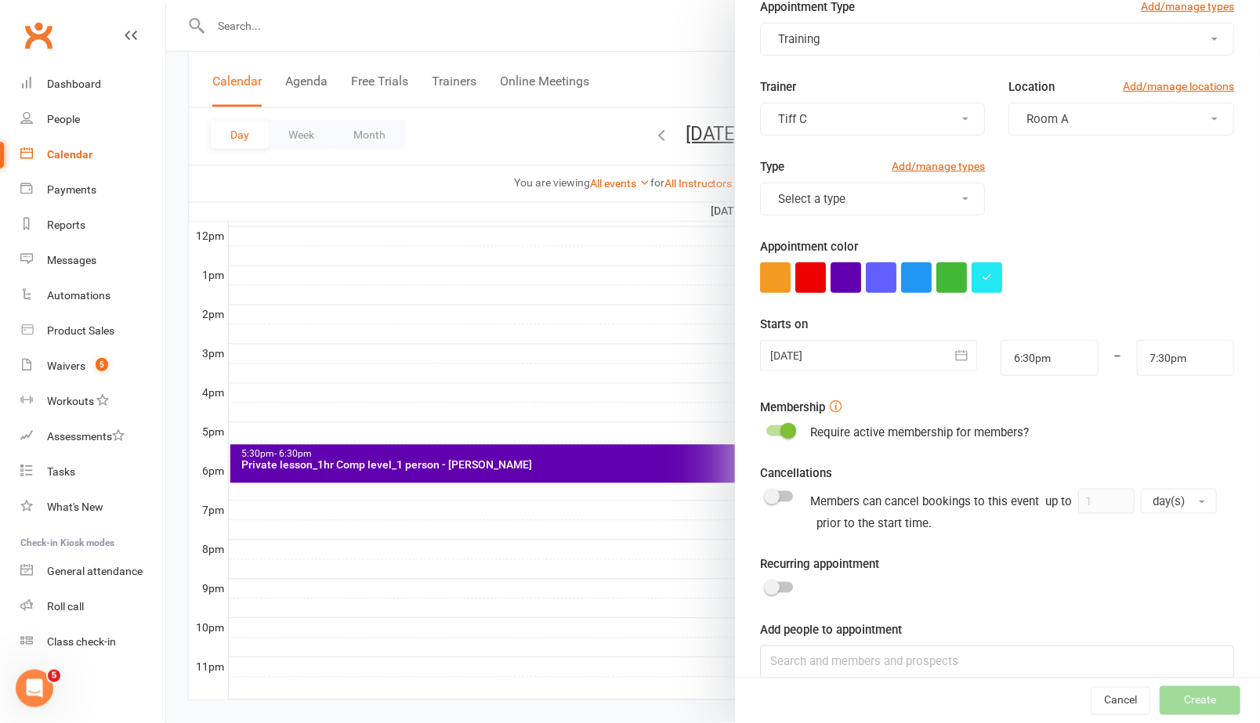
scroll to position [558, 0]
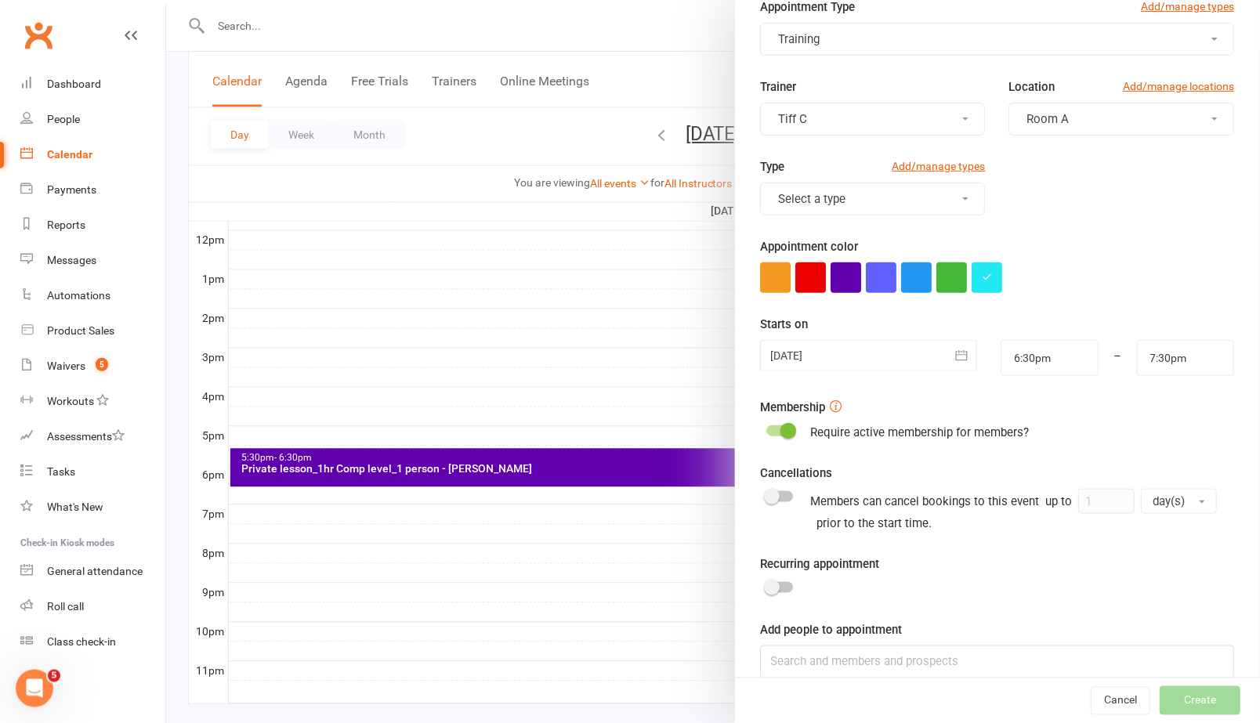
click at [777, 436] on div at bounding box center [780, 430] width 27 height 11
click at [767, 429] on input "checkbox" at bounding box center [767, 429] width 0 height 0
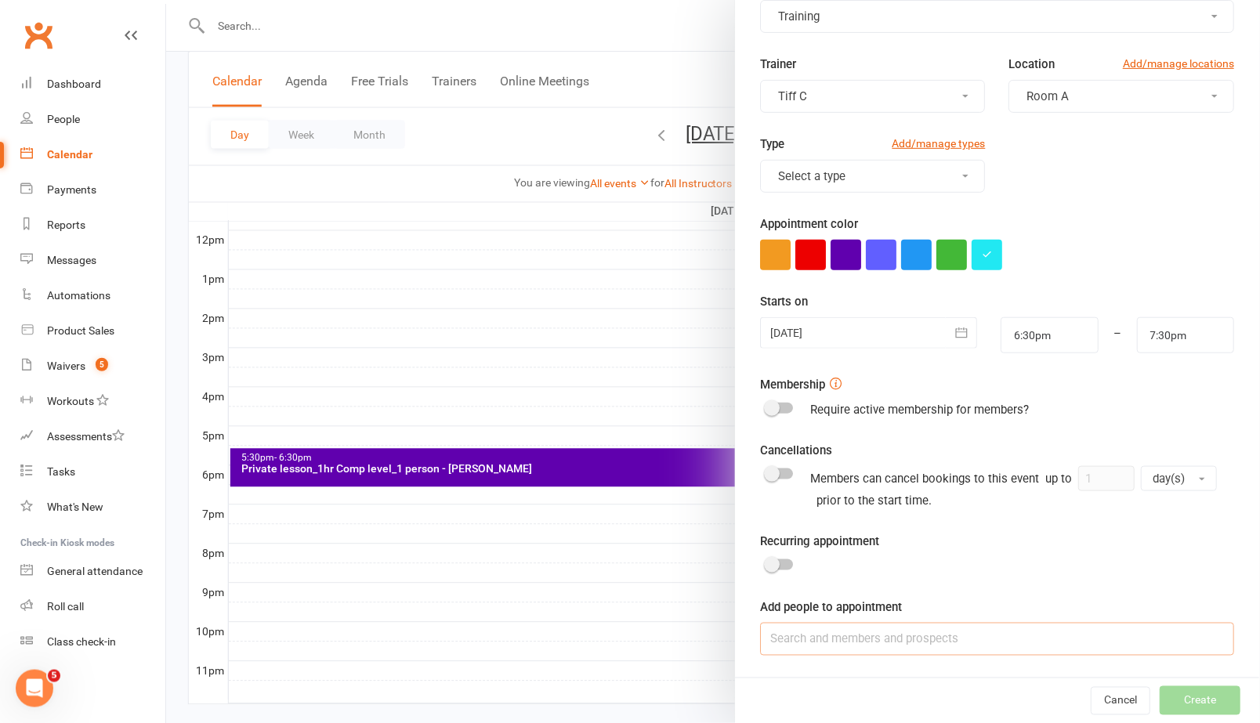
click at [867, 642] on input at bounding box center [998, 639] width 474 height 33
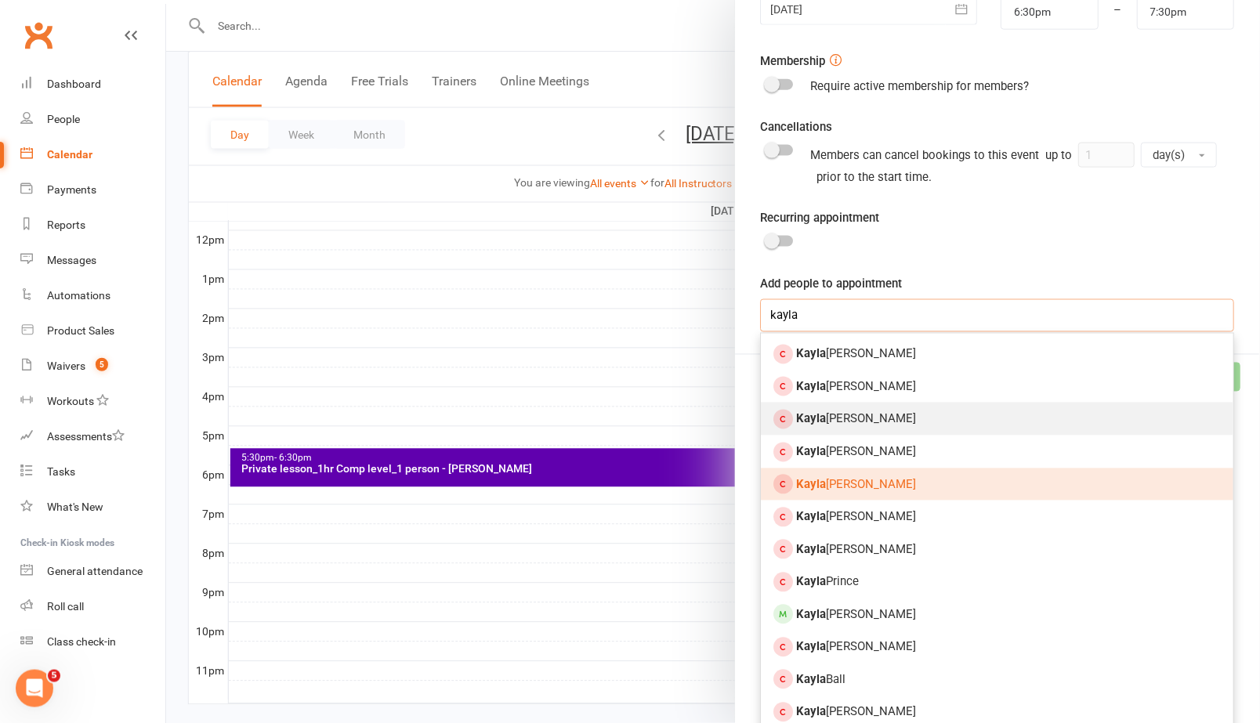
scroll to position [416, 0]
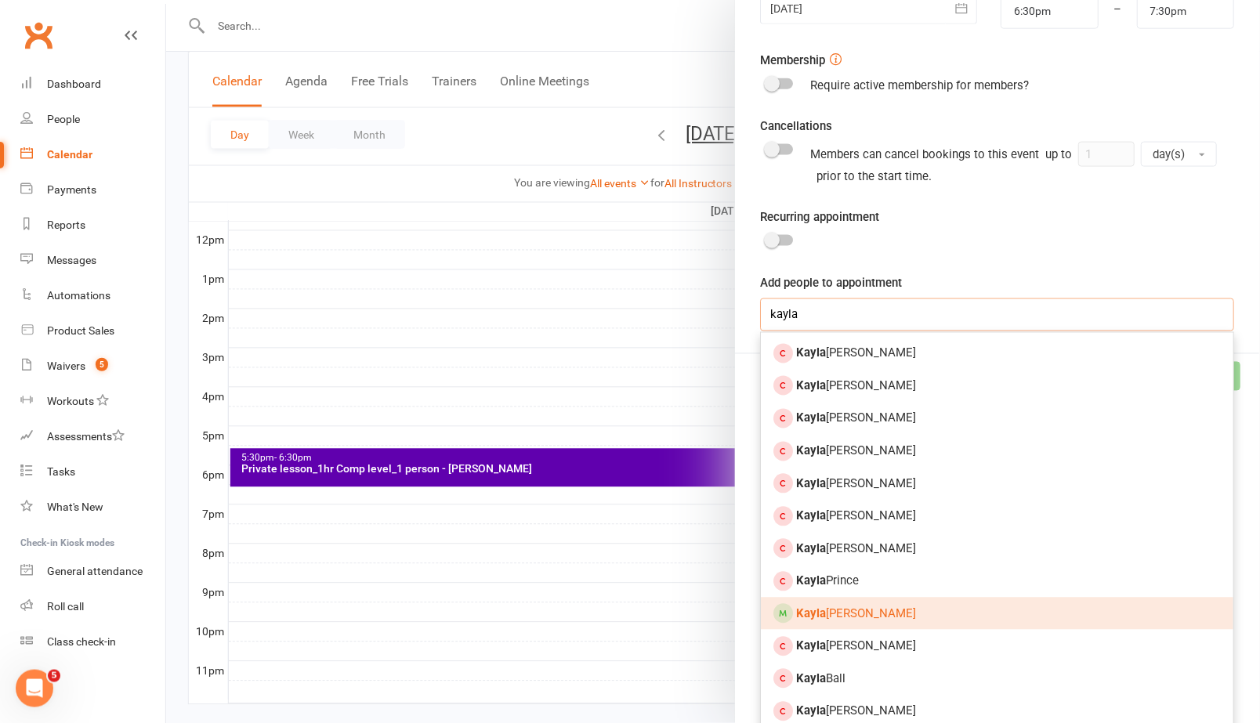
type input "kayla"
click at [863, 613] on span "Kayla Wilson" at bounding box center [857, 614] width 120 height 14
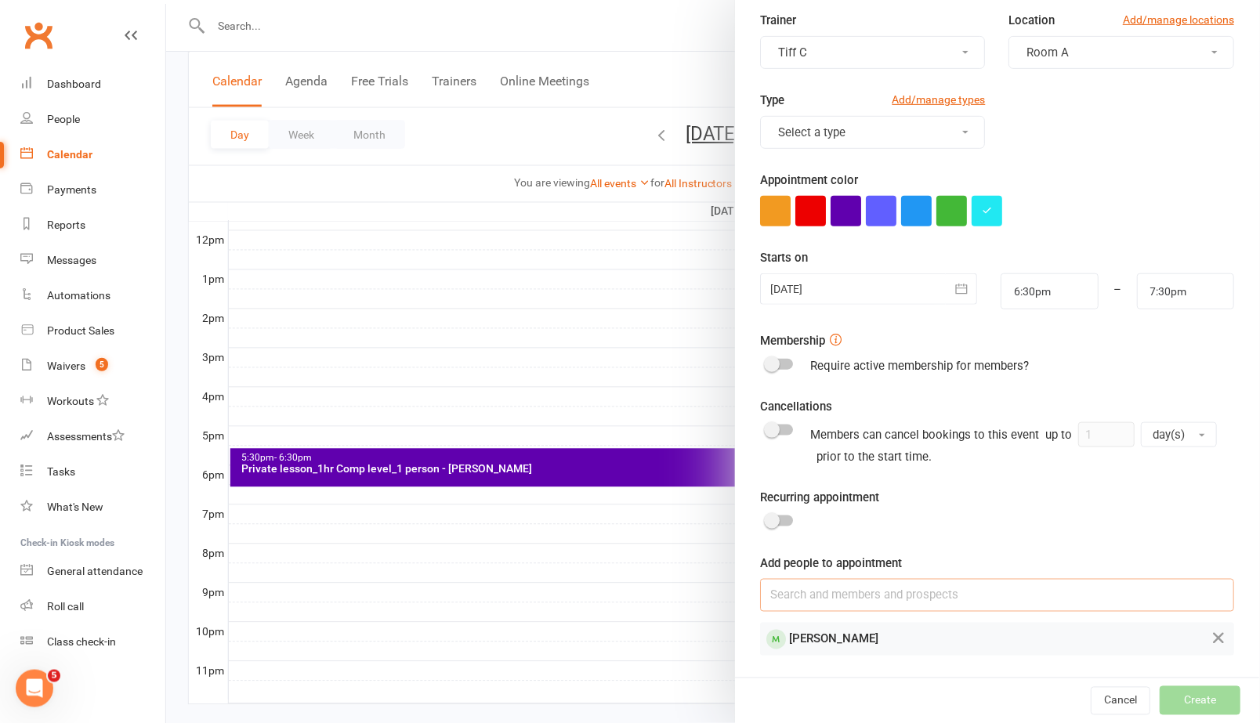
scroll to position [135, 0]
click at [1221, 640] on icon at bounding box center [1219, 639] width 19 height 20
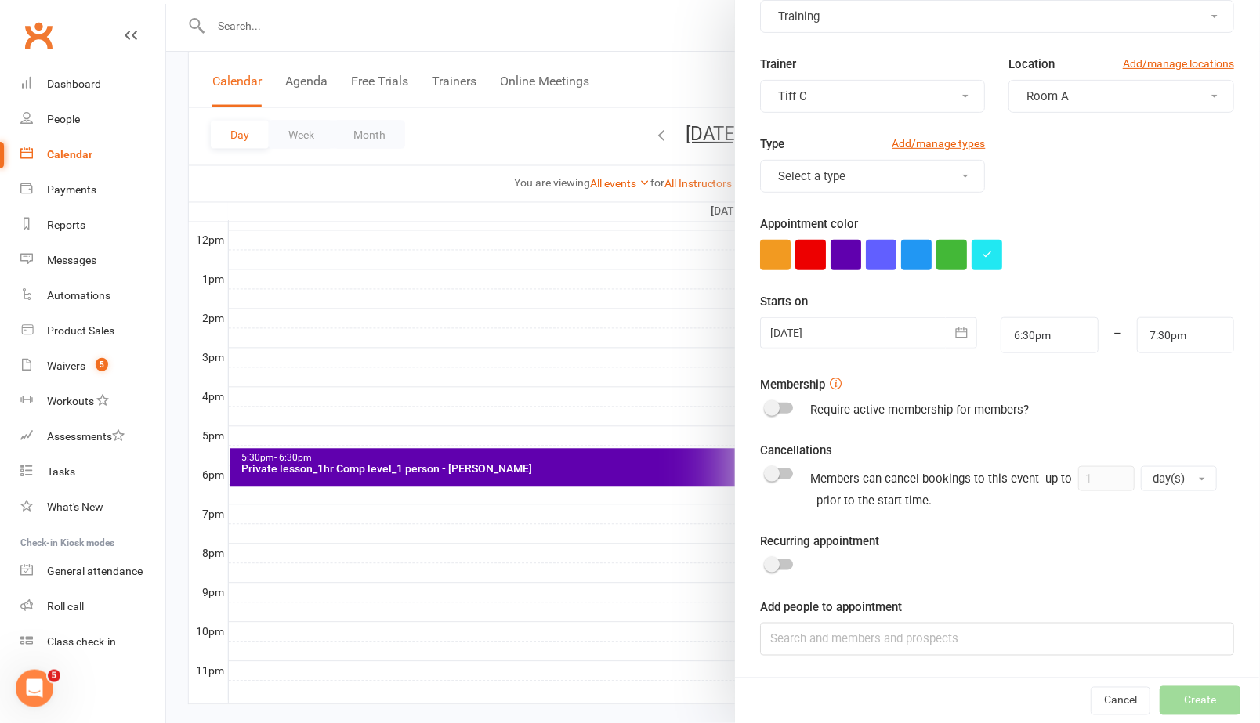
scroll to position [92, 0]
click at [1194, 700] on div "Cancel Create" at bounding box center [998, 700] width 524 height 45
click at [814, 644] on input at bounding box center [998, 639] width 474 height 33
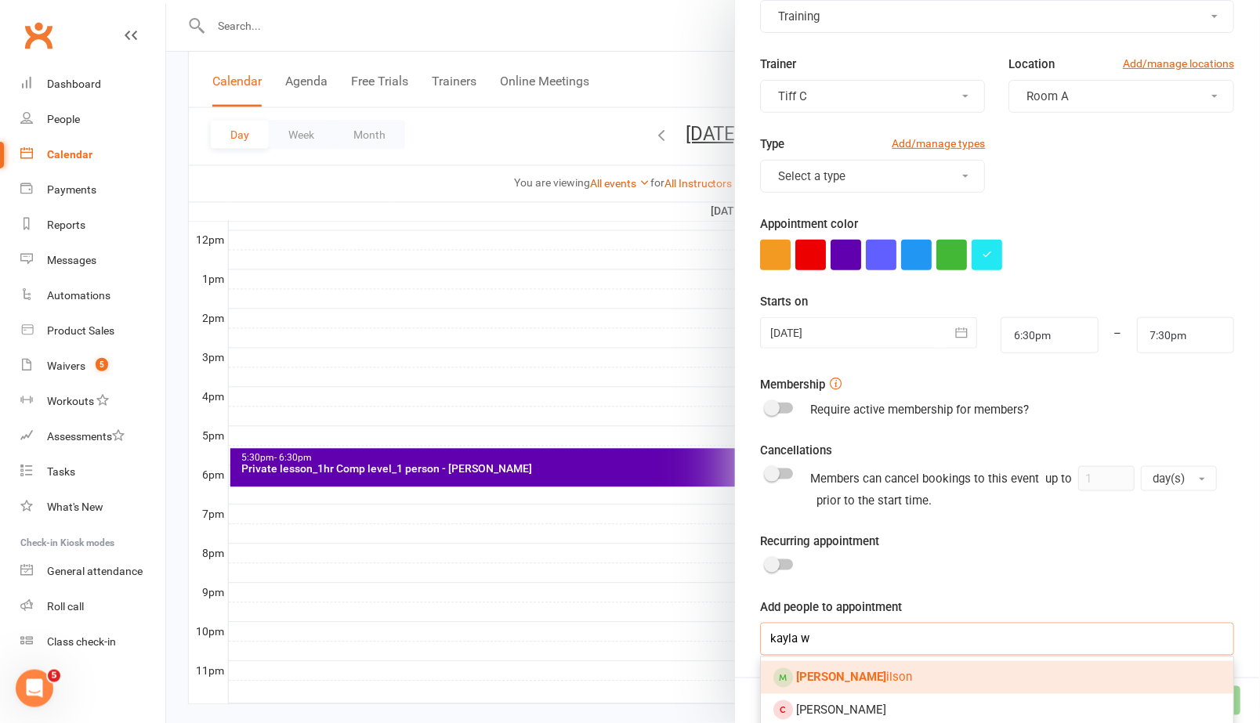
type input "kayla w"
click at [833, 675] on strong "Kayla W" at bounding box center [842, 678] width 90 height 14
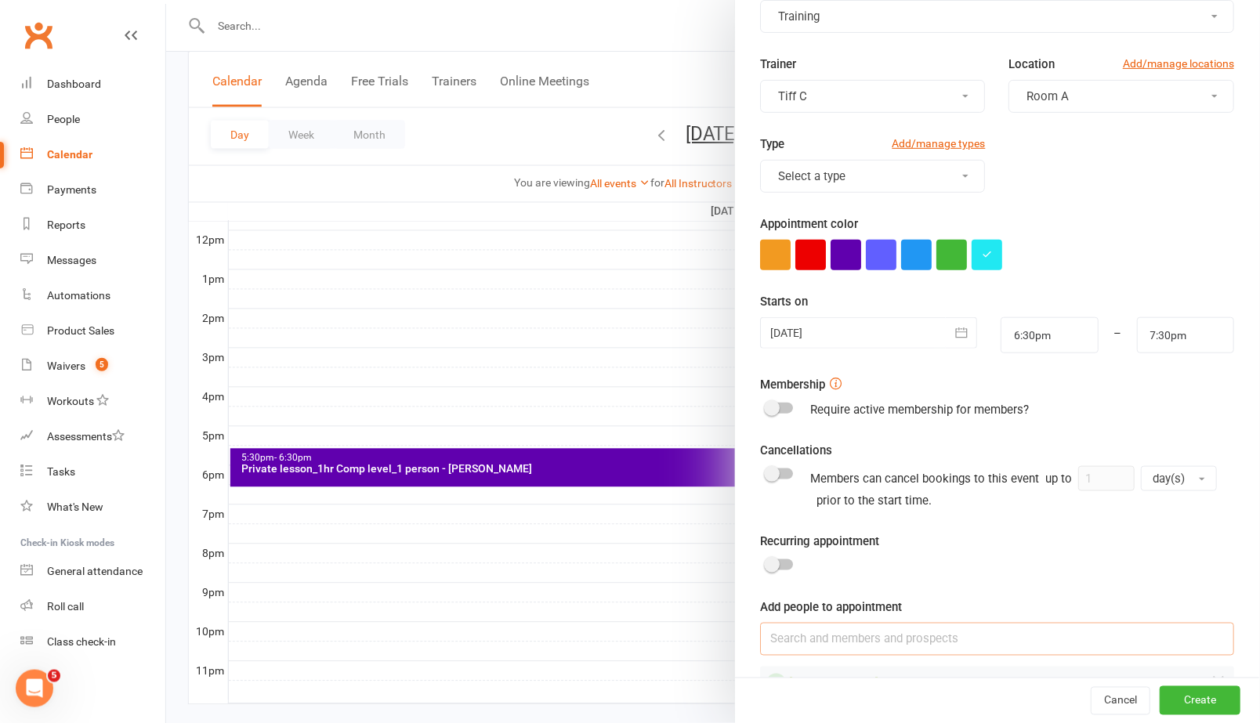
scroll to position [135, 0]
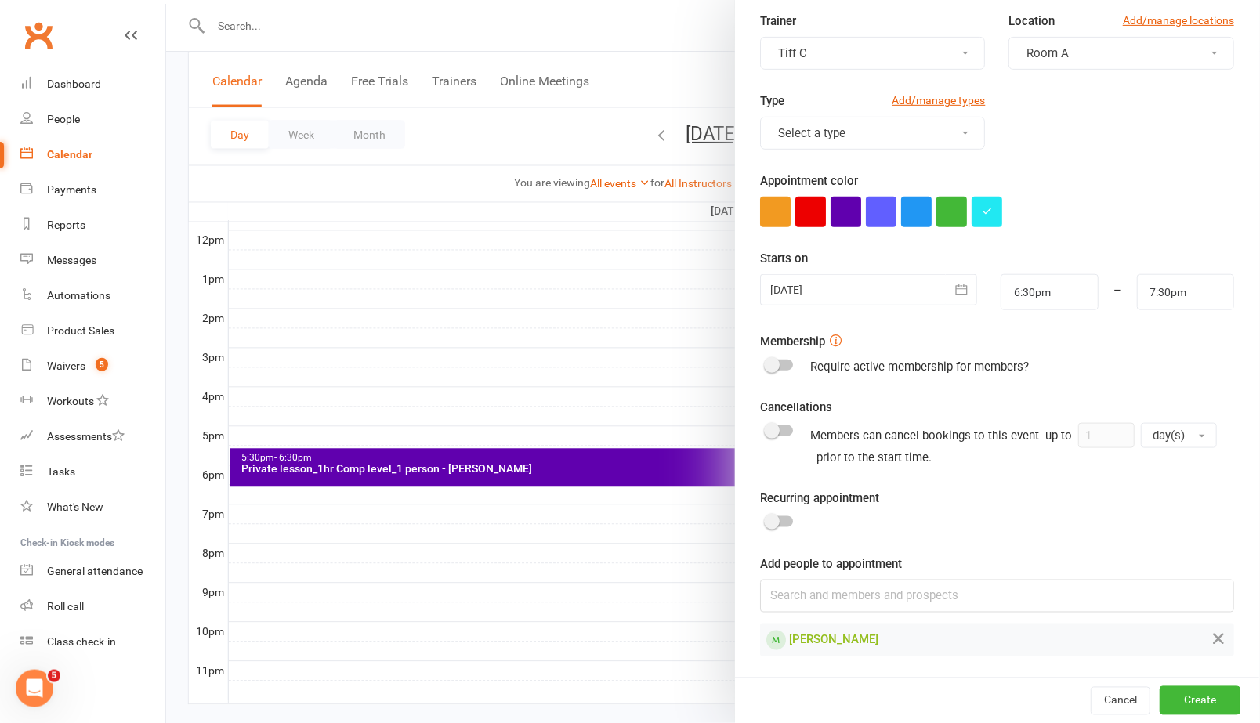
click at [995, 637] on td "[PERSON_NAME]" at bounding box center [952, 640] width 381 height 30
click at [1182, 691] on button "Create" at bounding box center [1200, 701] width 81 height 28
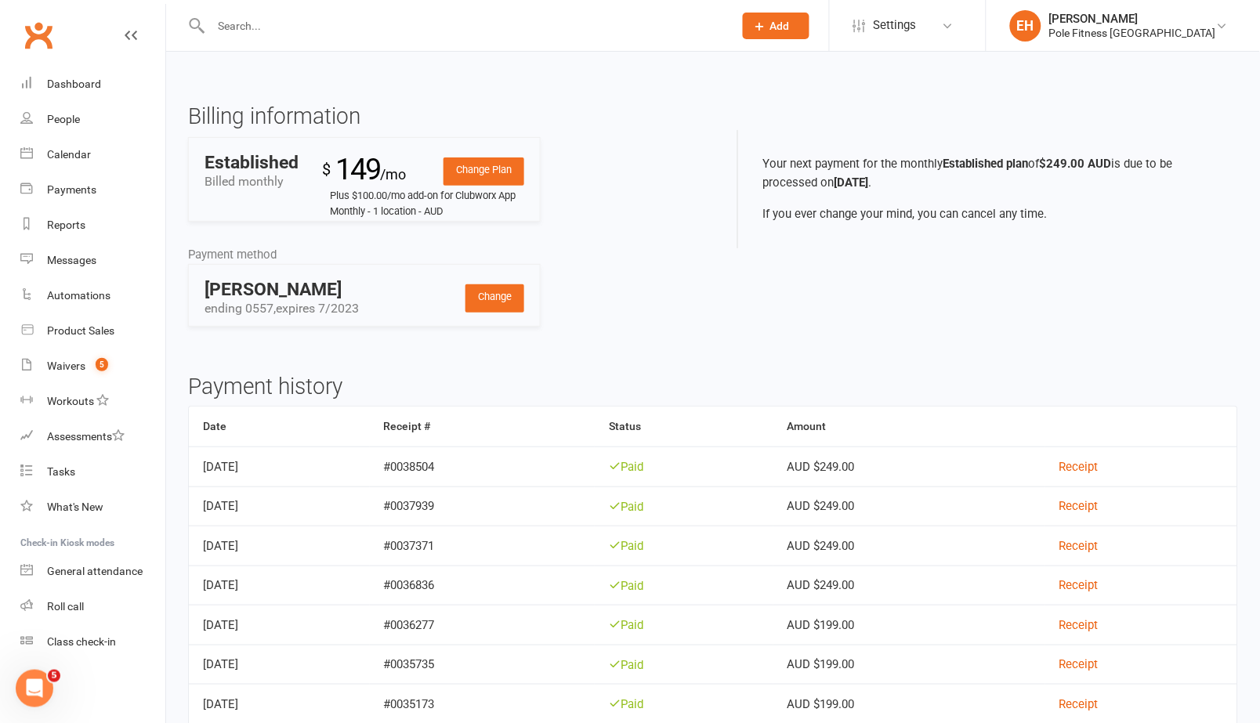
drag, startPoint x: 248, startPoint y: 26, endPoint x: 252, endPoint y: 36, distance: 10.9
click at [248, 27] on input "text" at bounding box center [464, 26] width 516 height 22
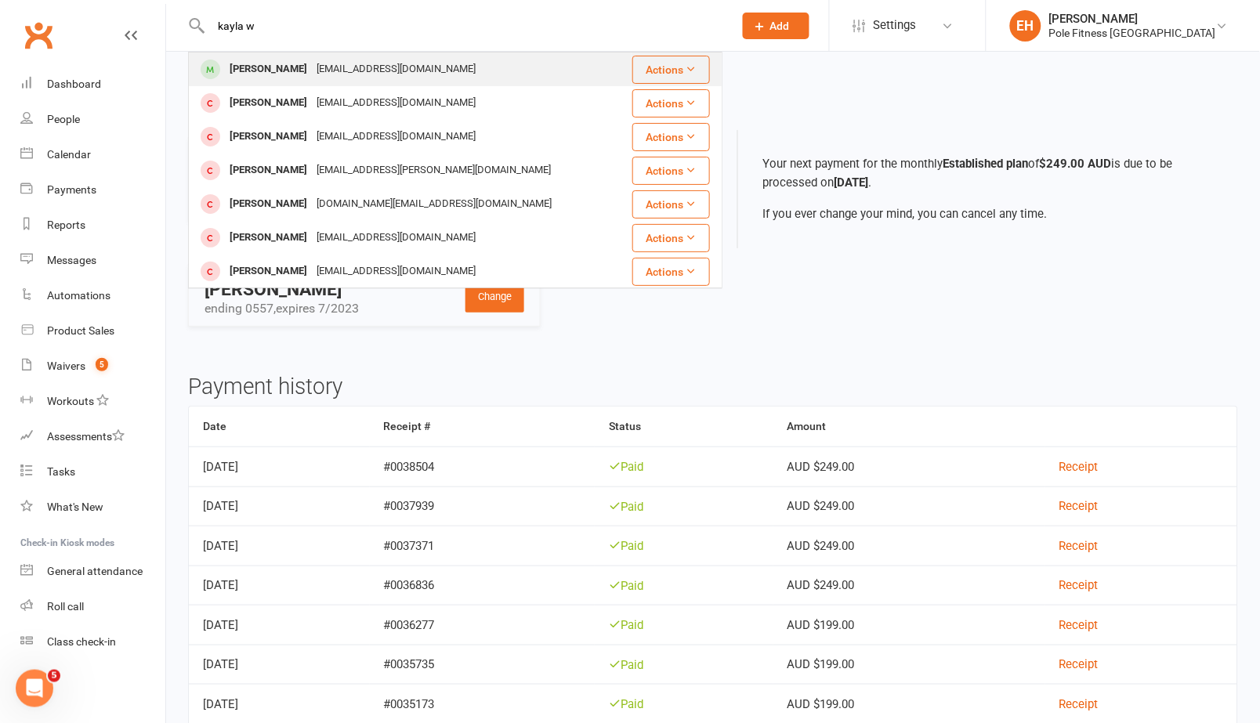
type input "kayla w"
click at [247, 71] on div "[PERSON_NAME]" at bounding box center [268, 69] width 87 height 23
